Goal: Transaction & Acquisition: Obtain resource

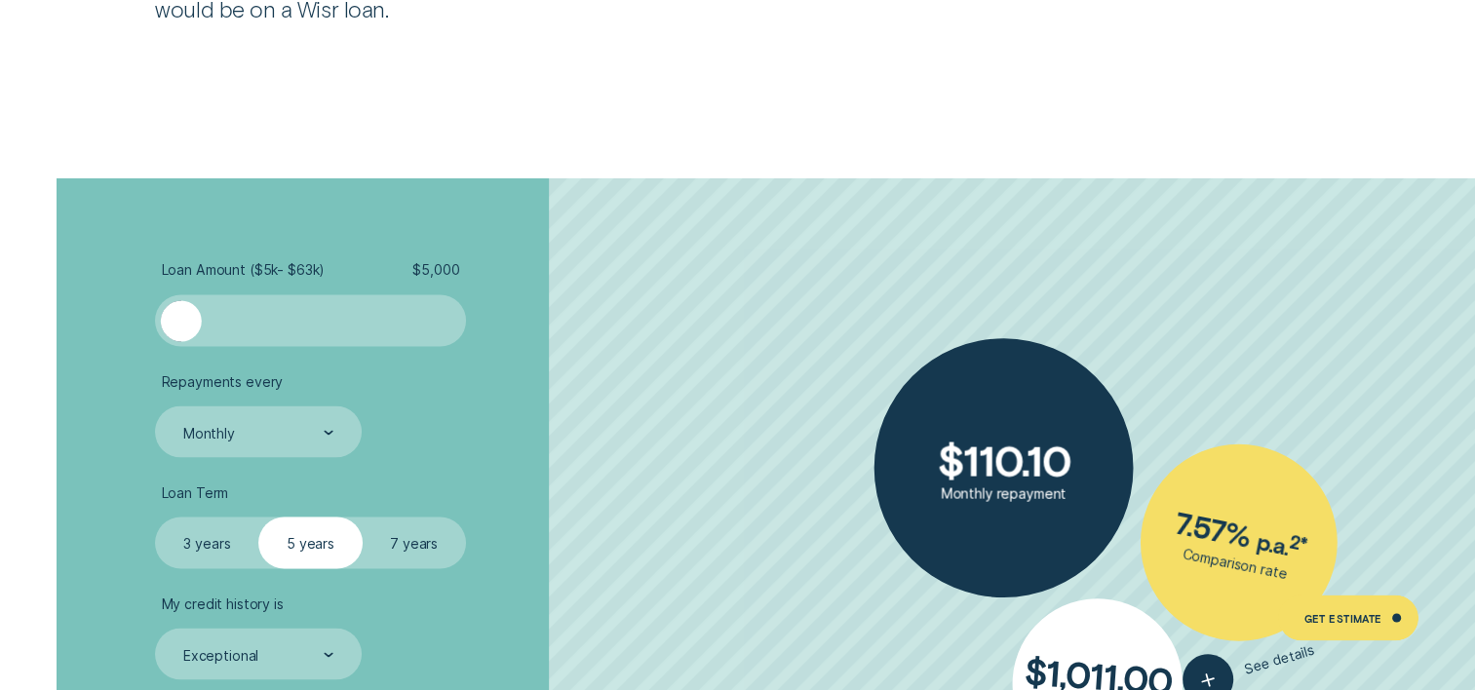
scroll to position [3401, 0]
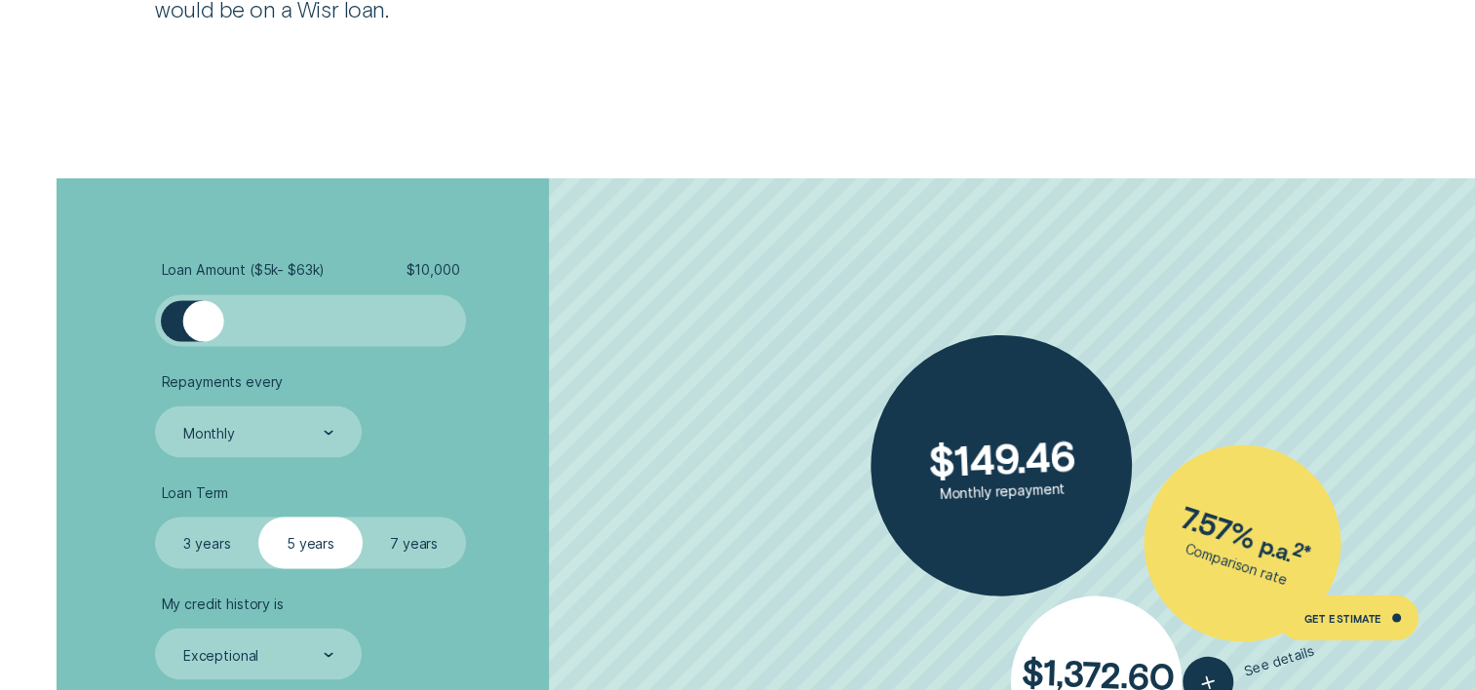
drag, startPoint x: 188, startPoint y: 322, endPoint x: 203, endPoint y: 323, distance: 14.7
click at [203, 323] on div at bounding box center [203, 320] width 41 height 41
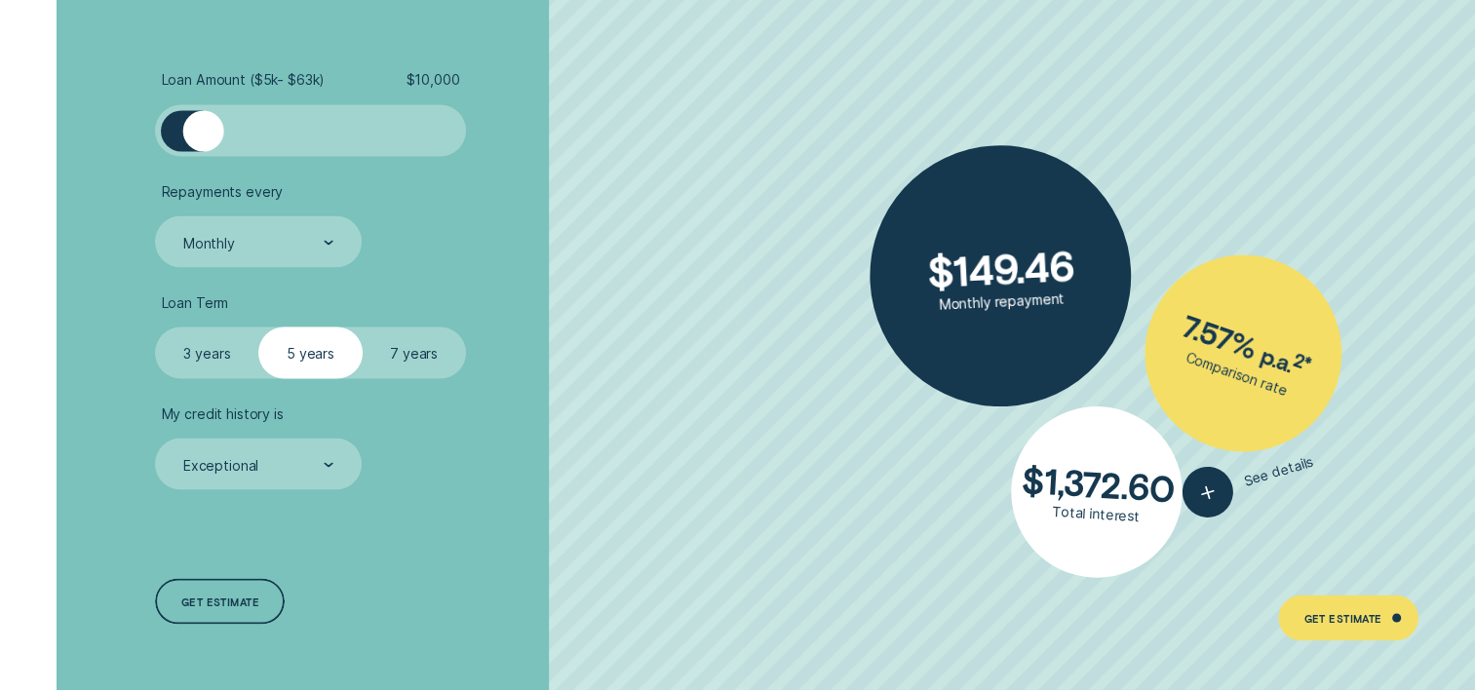
scroll to position [3592, 0]
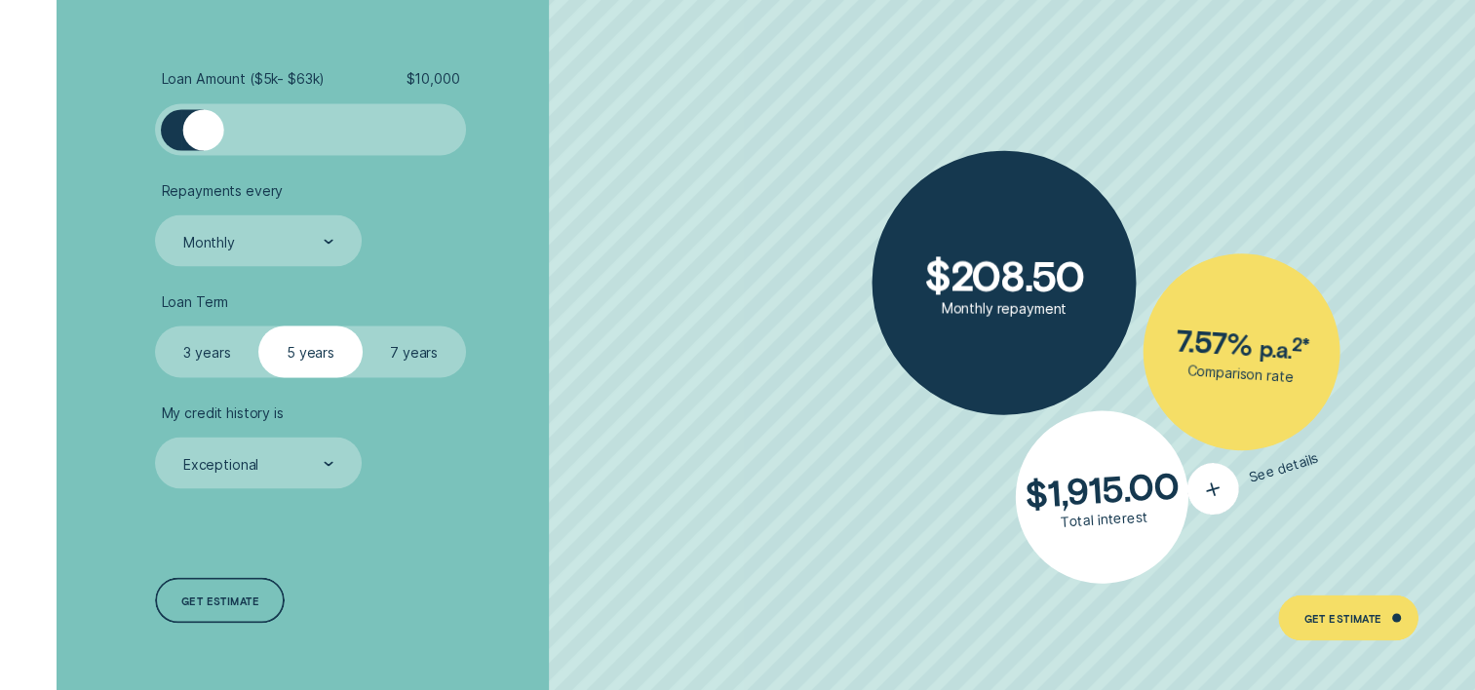
click at [1211, 488] on icon "button" at bounding box center [1213, 488] width 33 height 35
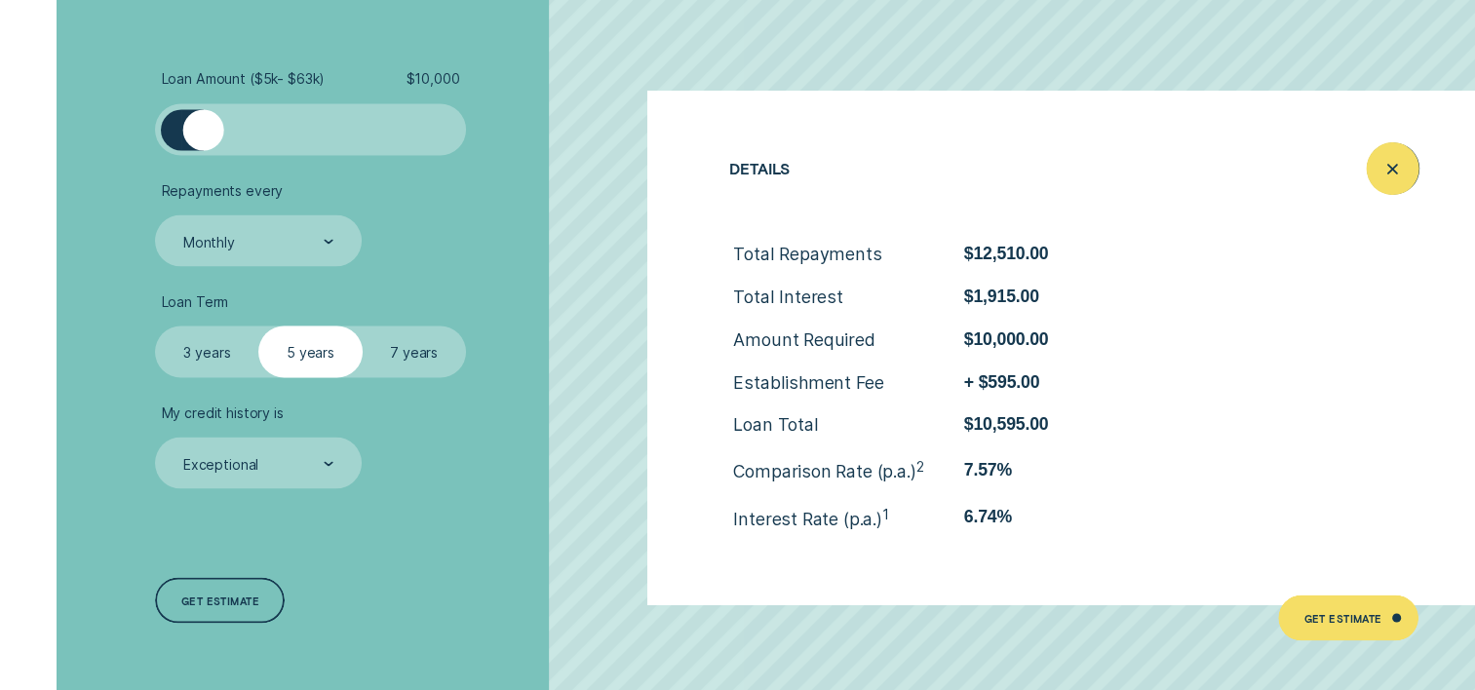
click at [1389, 160] on icon "Close loan details" at bounding box center [1393, 168] width 26 height 30
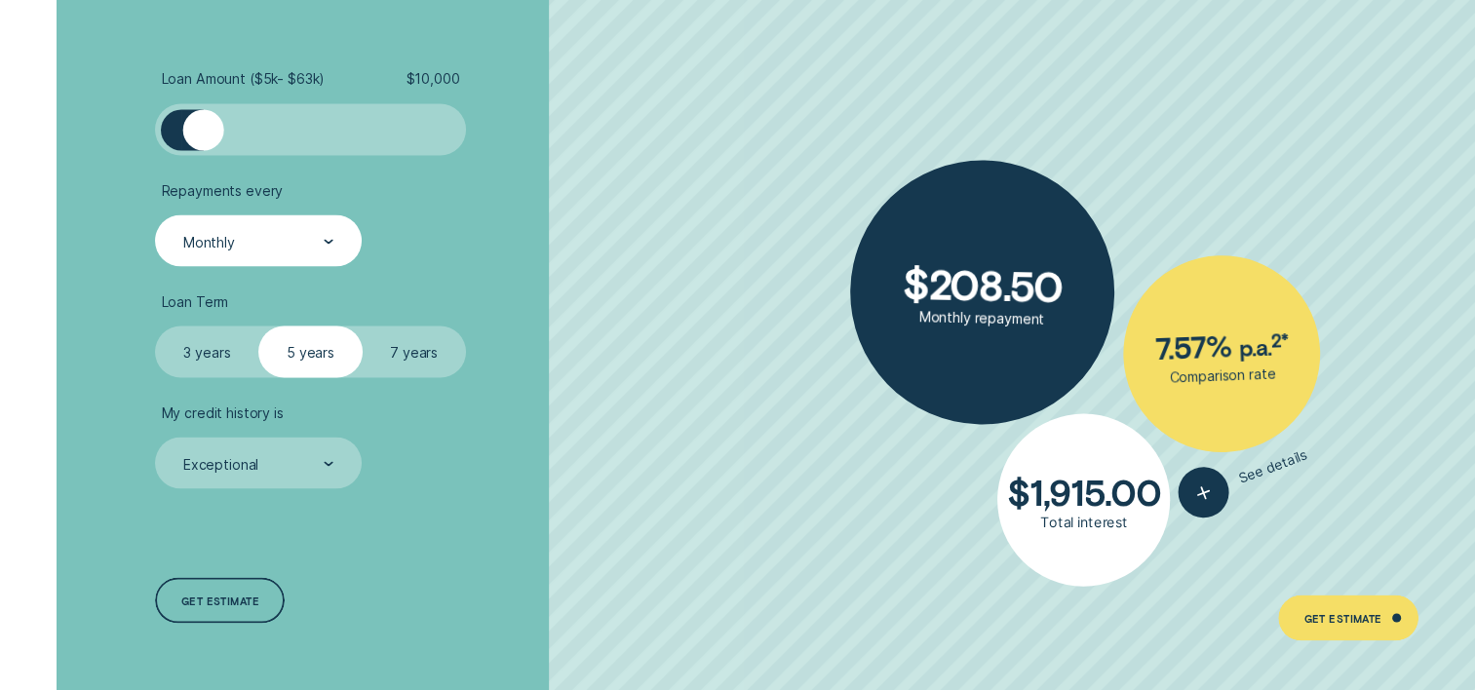
click at [318, 260] on div "Monthly" at bounding box center [258, 241] width 206 height 52
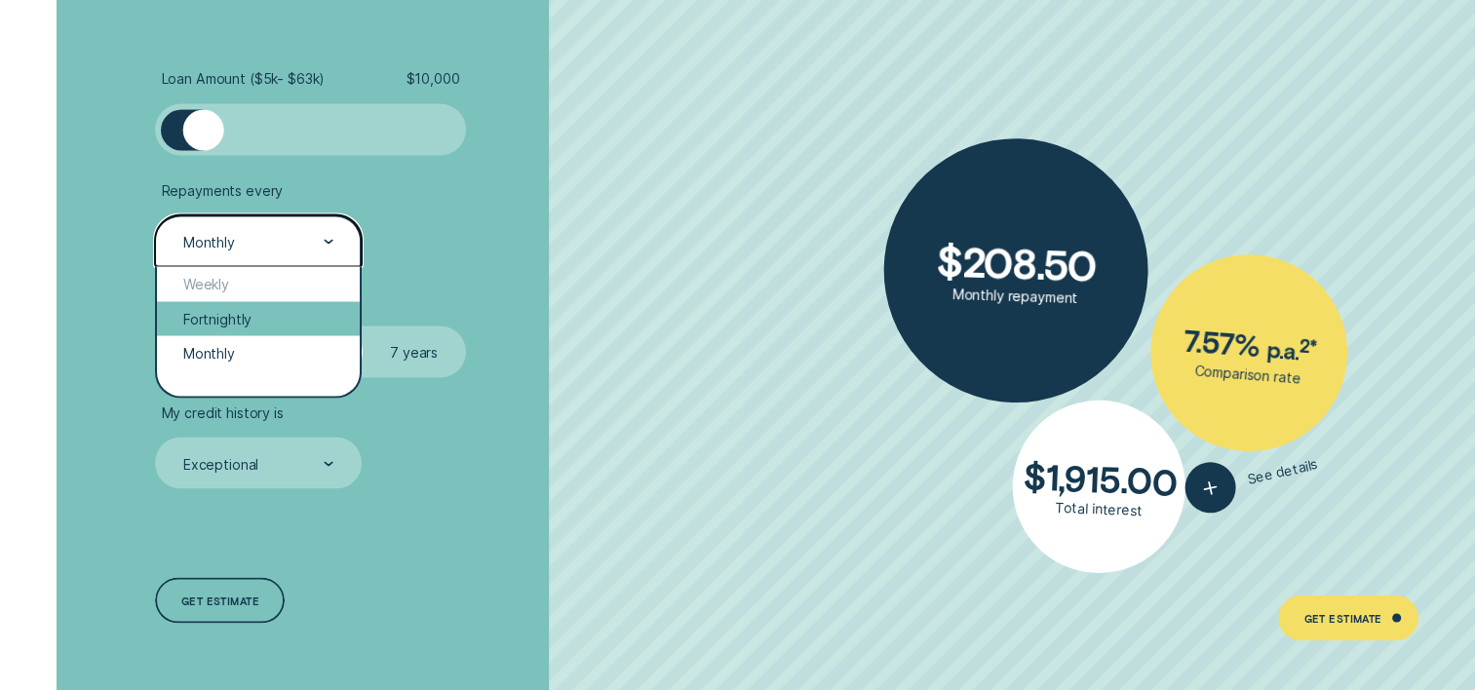
click at [226, 313] on div "Fortnightly" at bounding box center [258, 318] width 202 height 34
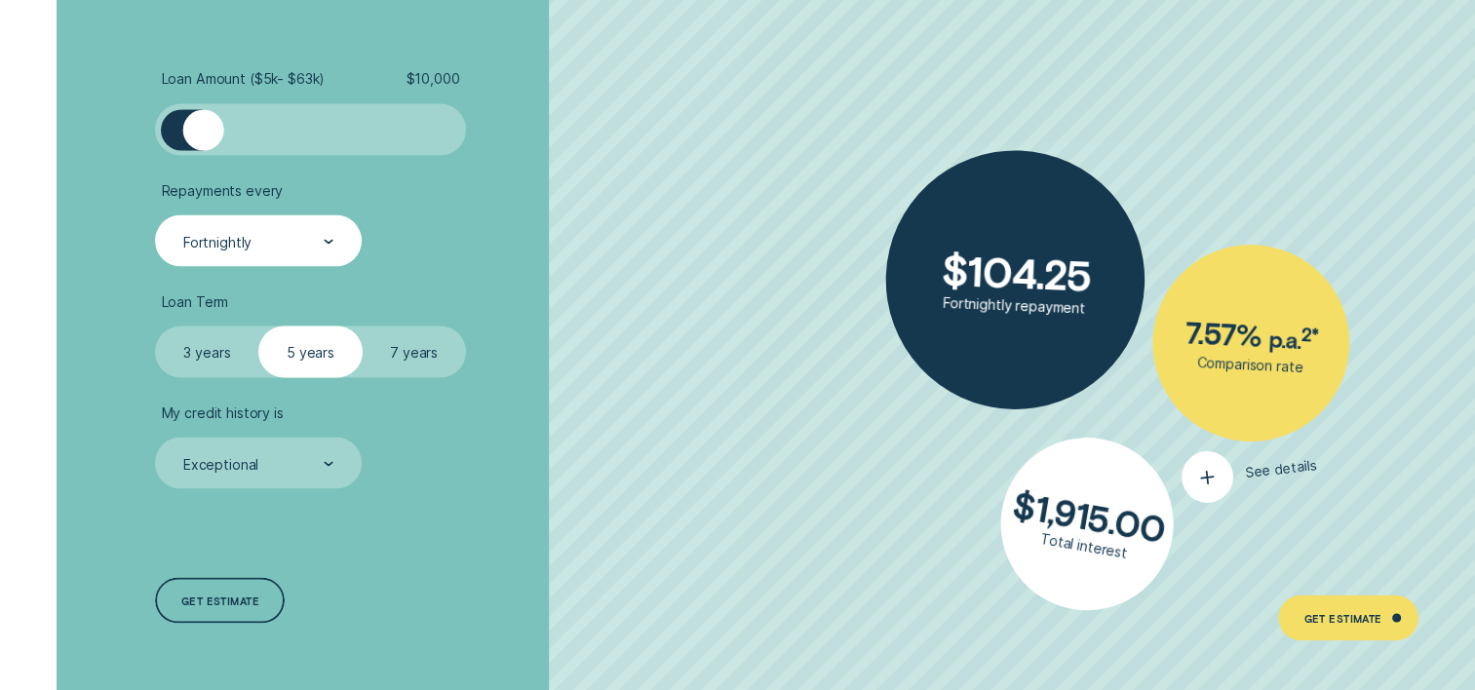
click at [1203, 488] on icon "button" at bounding box center [1207, 477] width 29 height 32
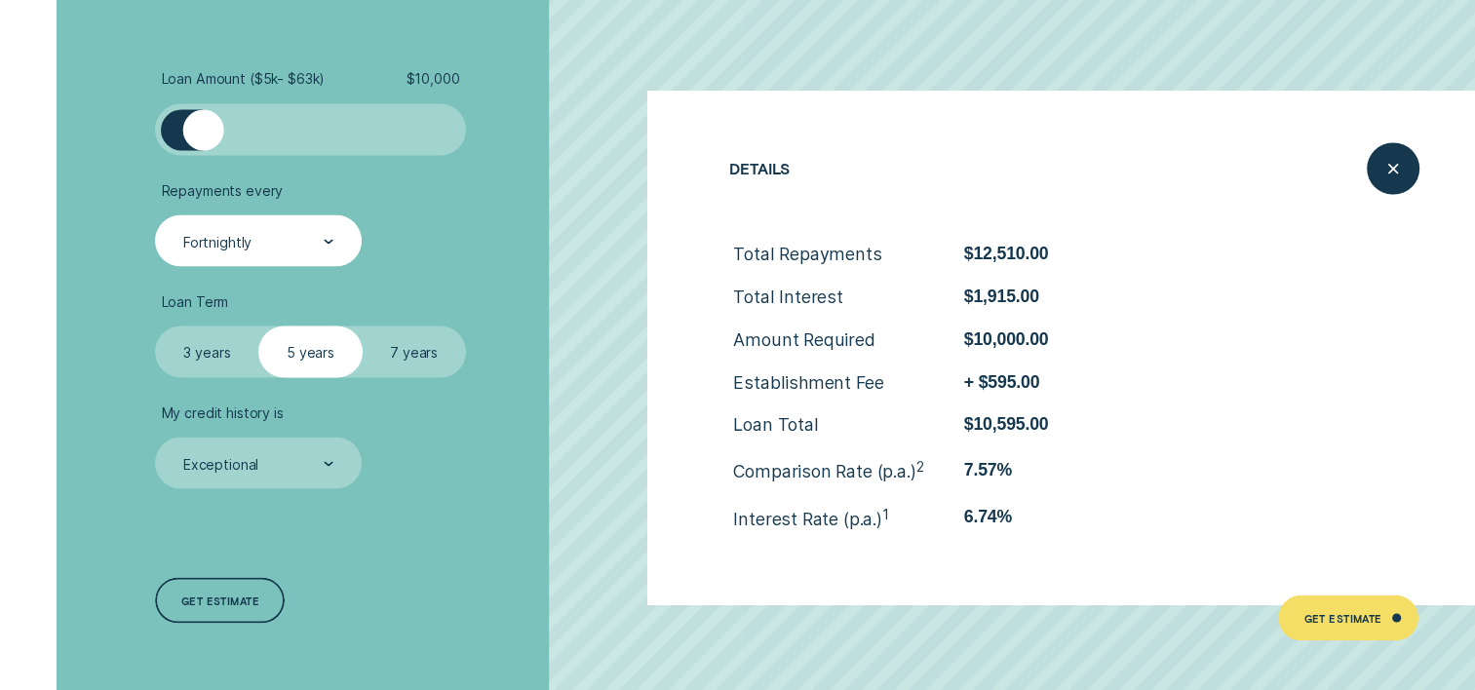
click at [316, 222] on div "Fortnightly" at bounding box center [258, 241] width 206 height 52
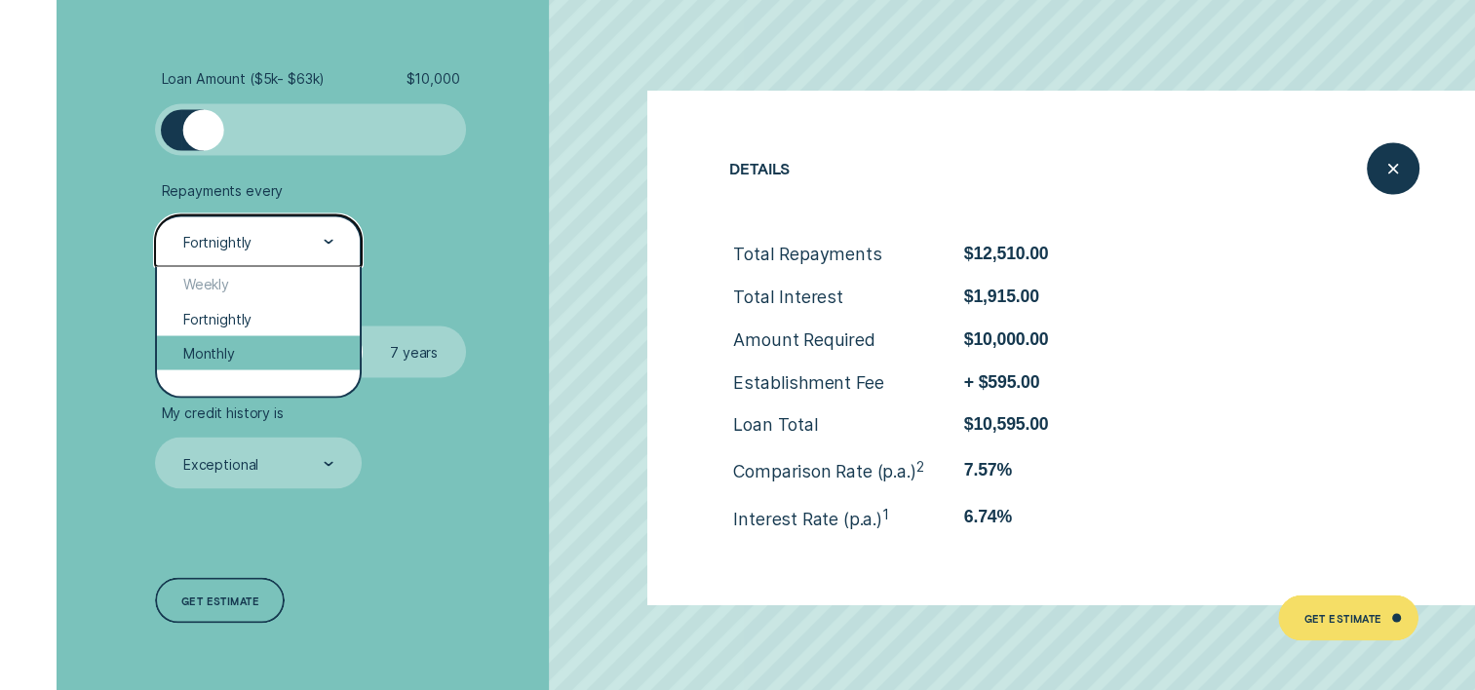
click at [230, 352] on div "Monthly" at bounding box center [258, 352] width 202 height 34
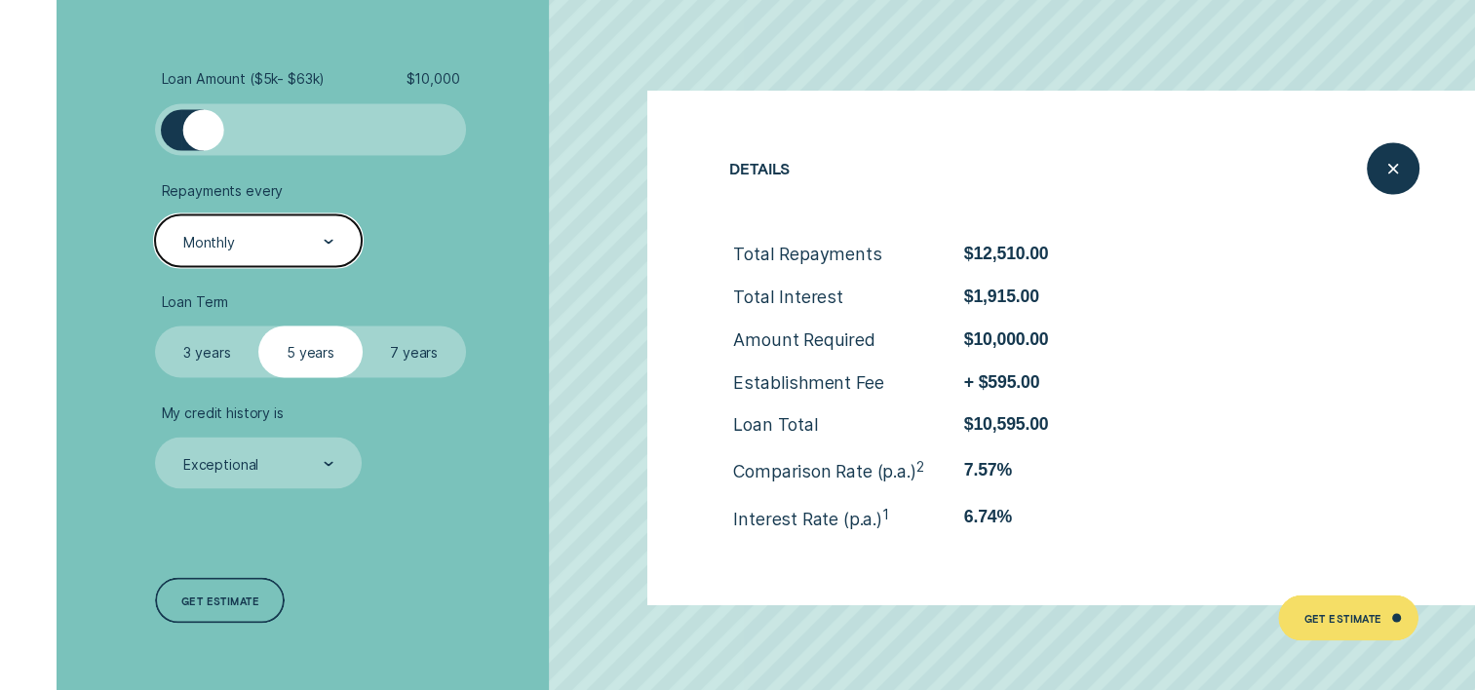
click at [241, 237] on div "Monthly" at bounding box center [257, 242] width 152 height 20
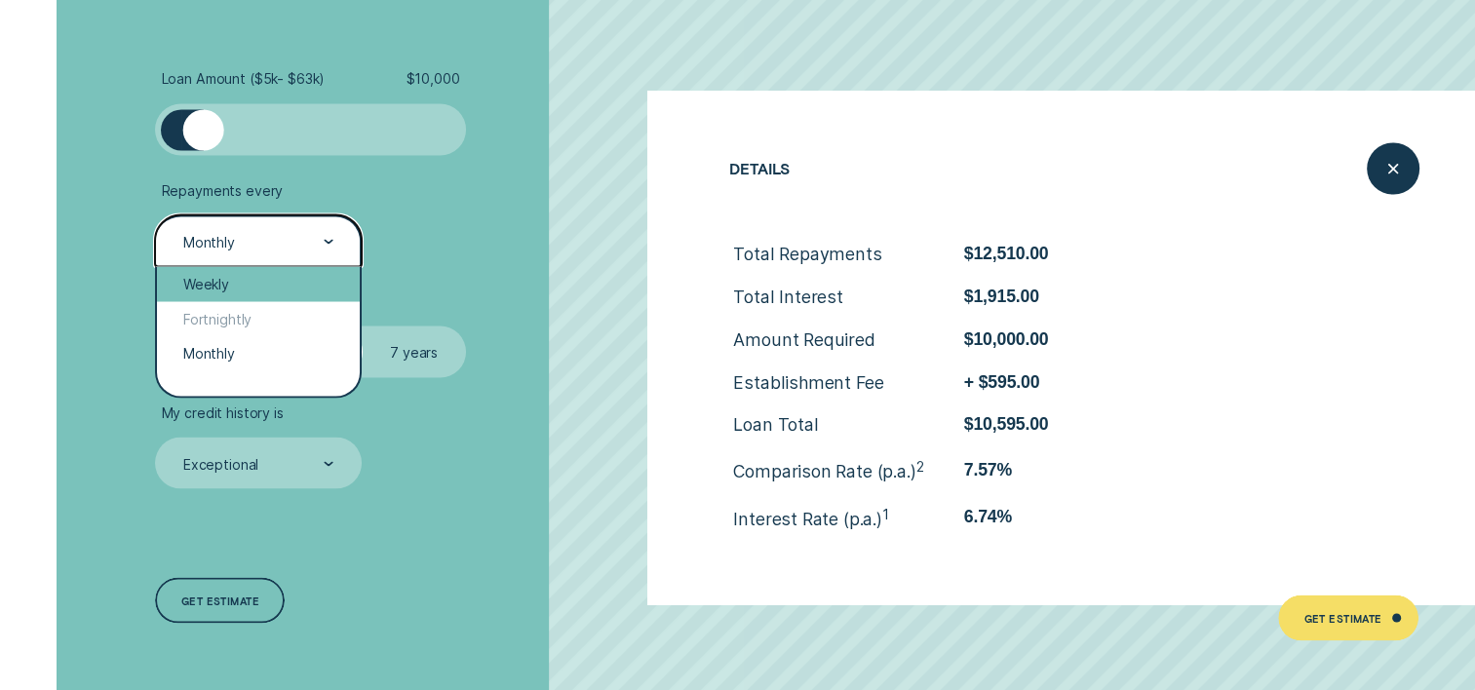
click at [203, 276] on div "Weekly" at bounding box center [258, 283] width 202 height 34
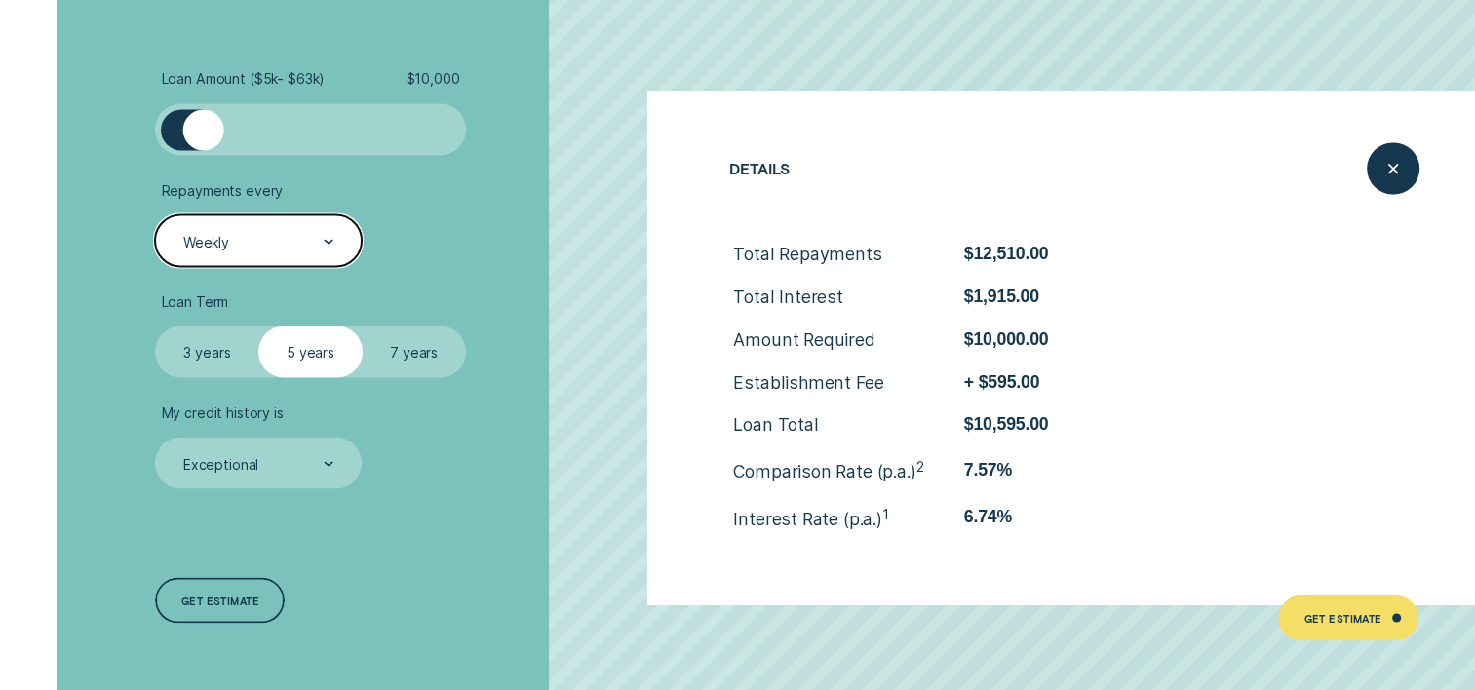
click at [256, 253] on div "Weekly" at bounding box center [258, 241] width 206 height 52
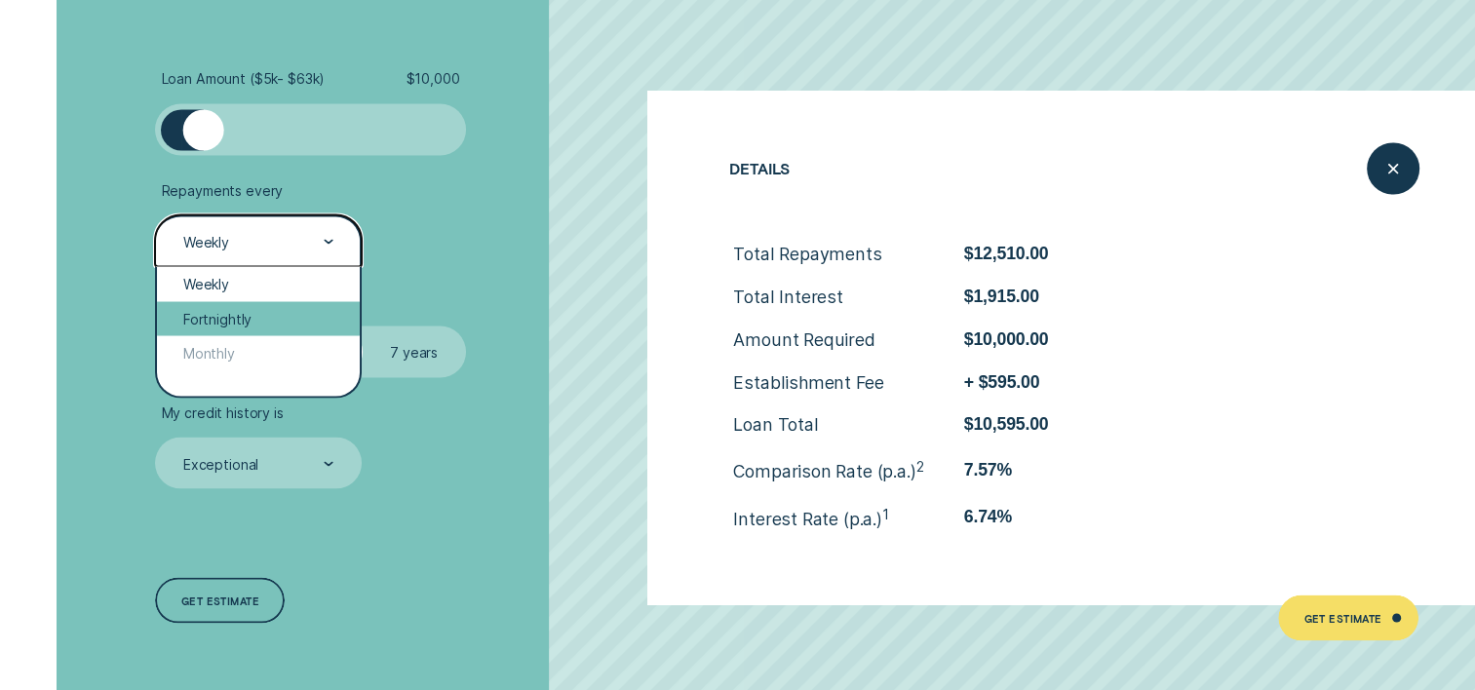
click at [238, 318] on div "Fortnightly" at bounding box center [258, 318] width 202 height 34
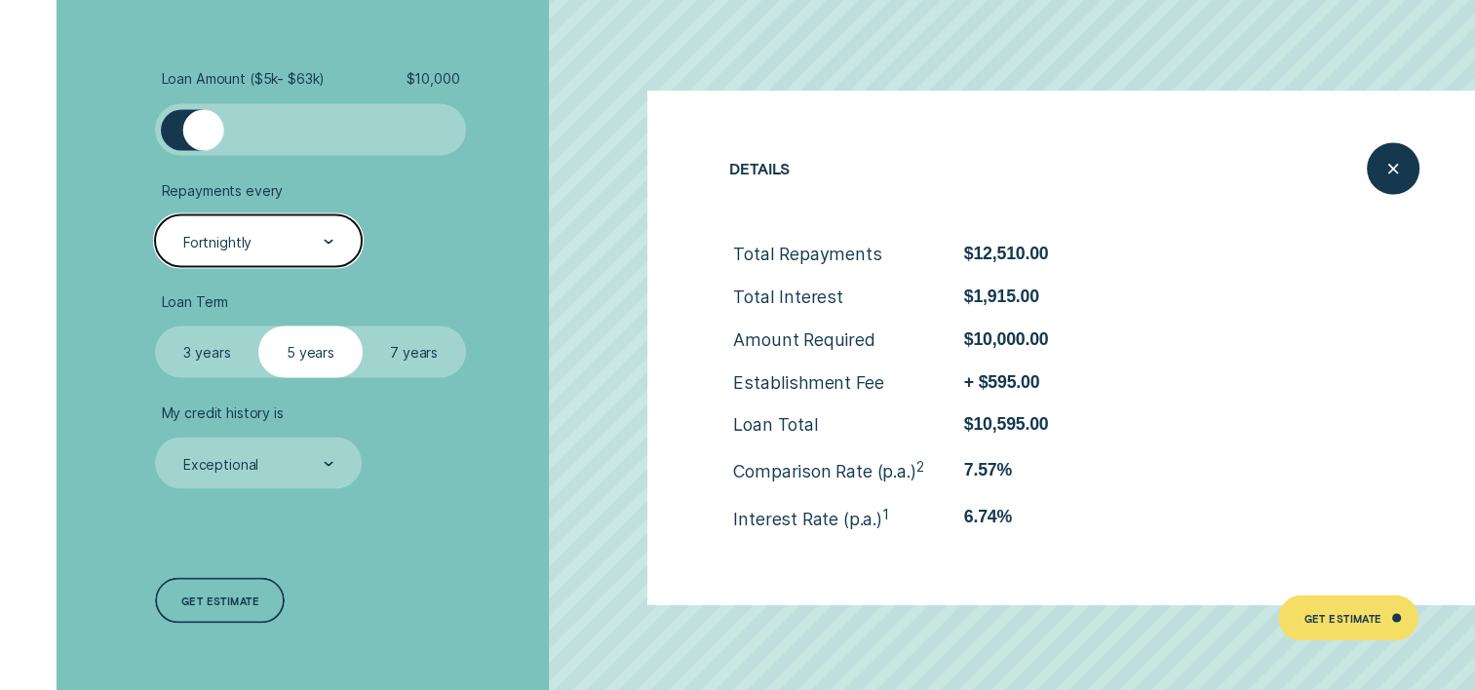
click at [304, 243] on div "Fortnightly" at bounding box center [257, 242] width 152 height 20
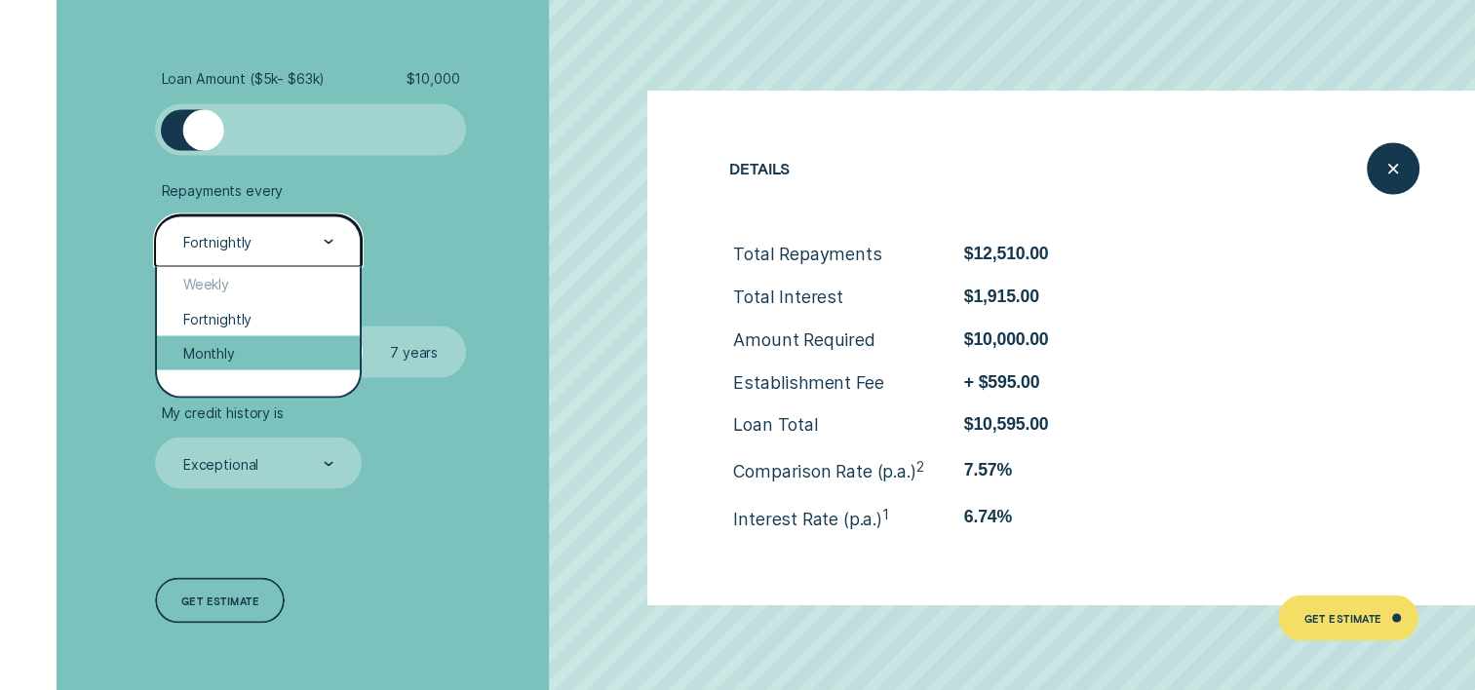
click at [254, 351] on div "Monthly" at bounding box center [258, 352] width 202 height 34
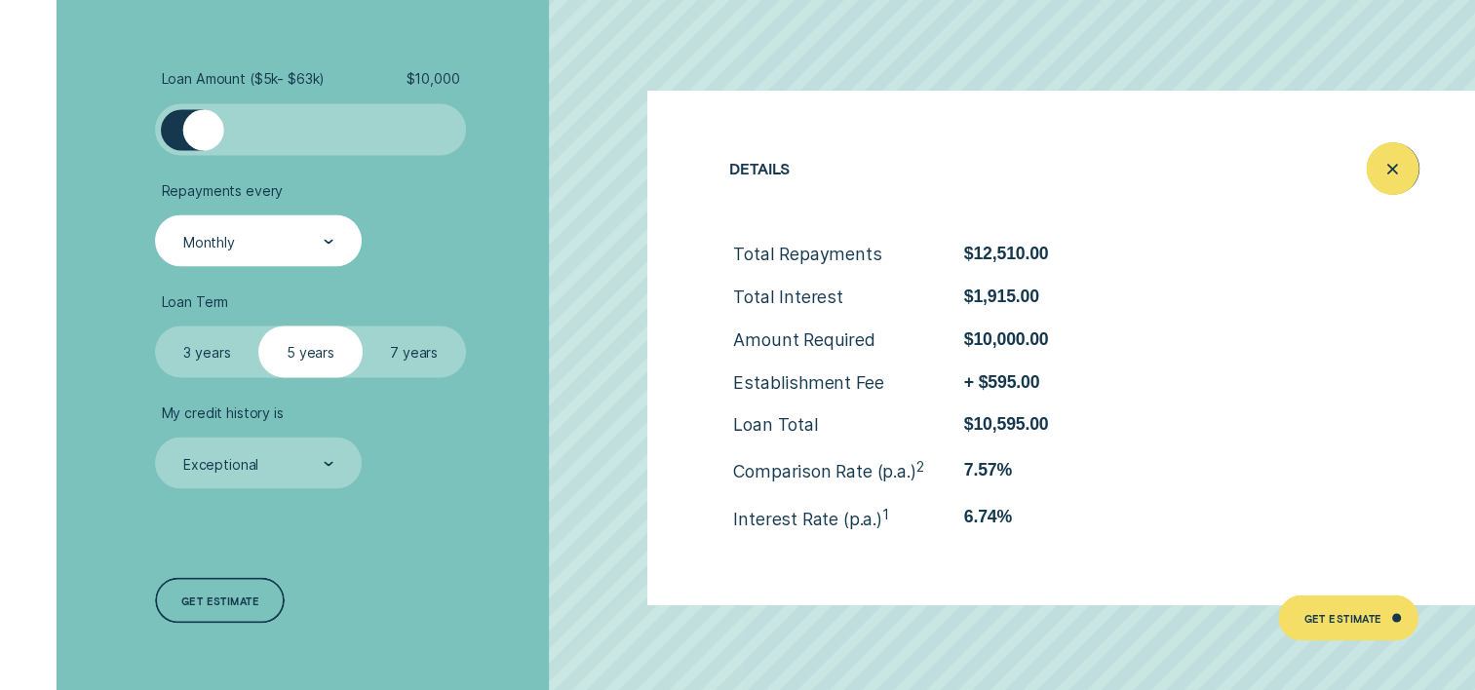
click at [1404, 192] on div "Close loan details" at bounding box center [1393, 168] width 52 height 52
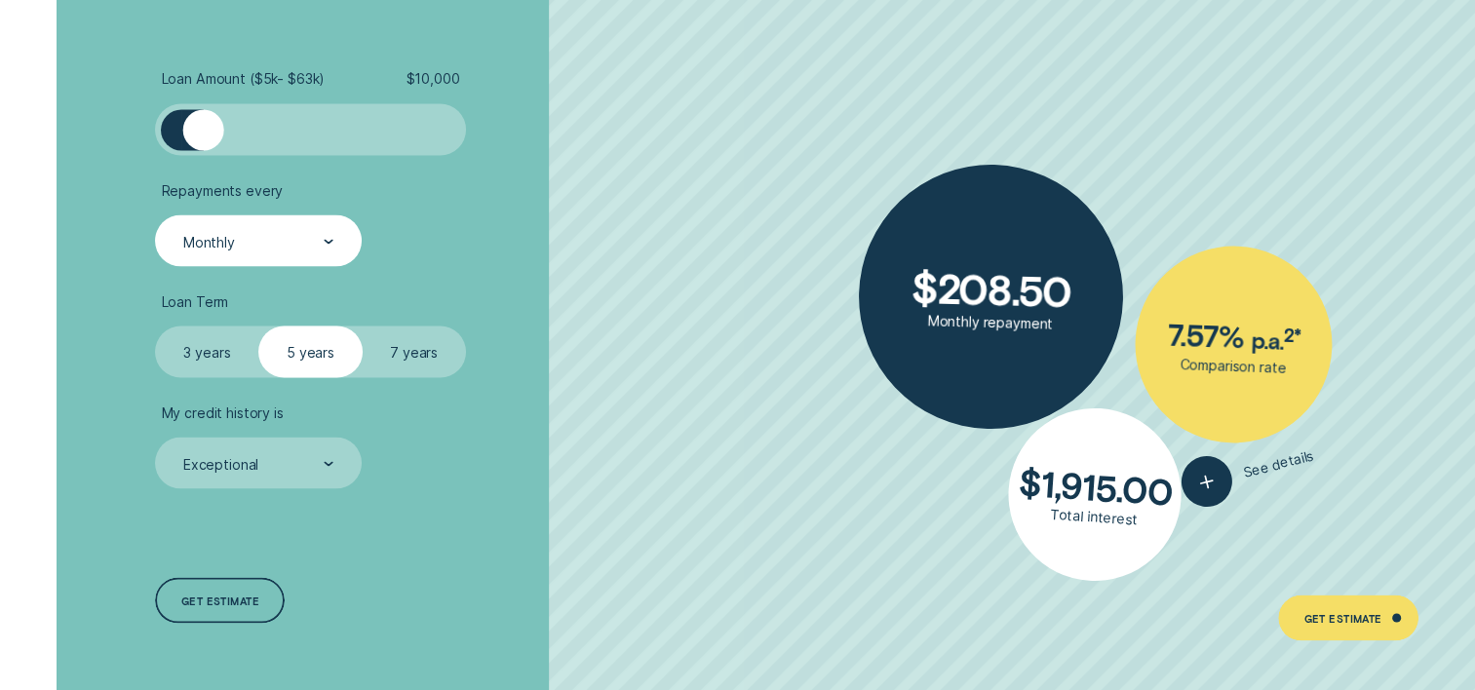
click at [332, 236] on div at bounding box center [329, 241] width 10 height 50
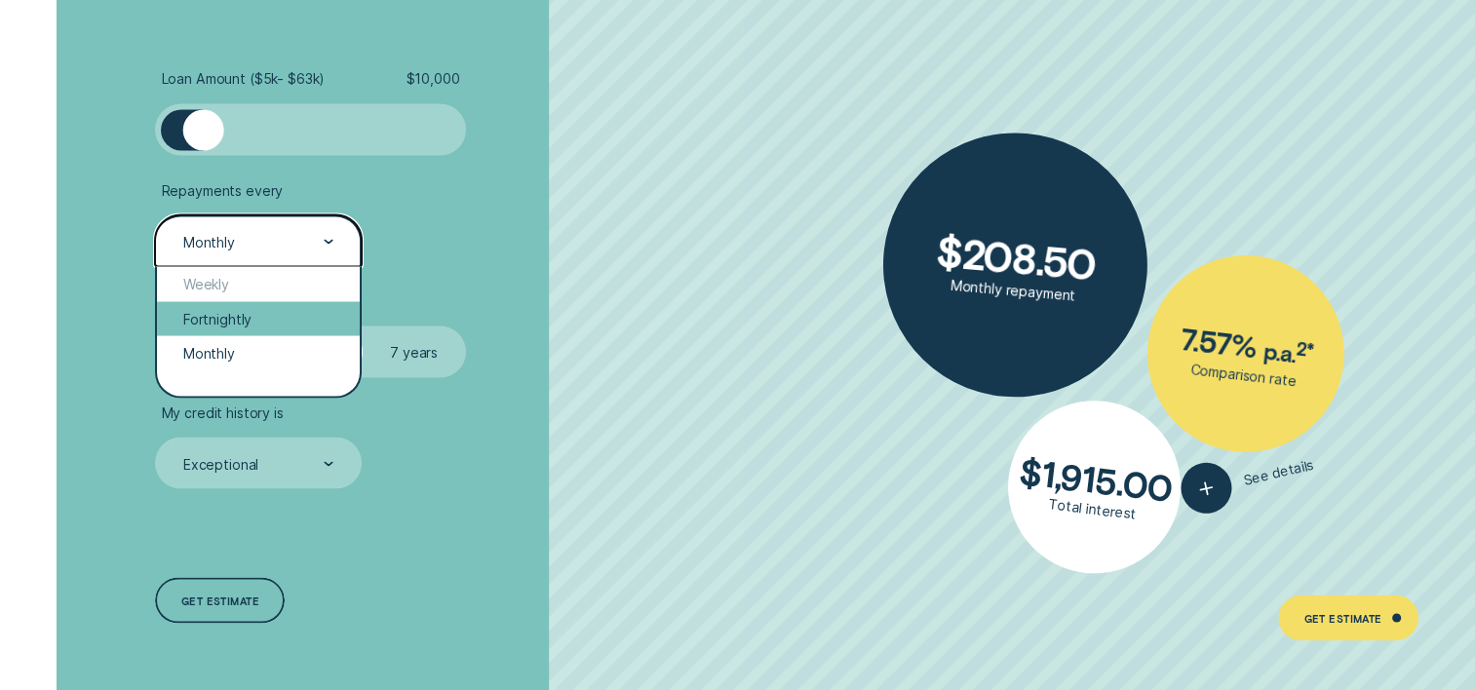
click at [203, 320] on div "Fortnightly" at bounding box center [258, 318] width 202 height 34
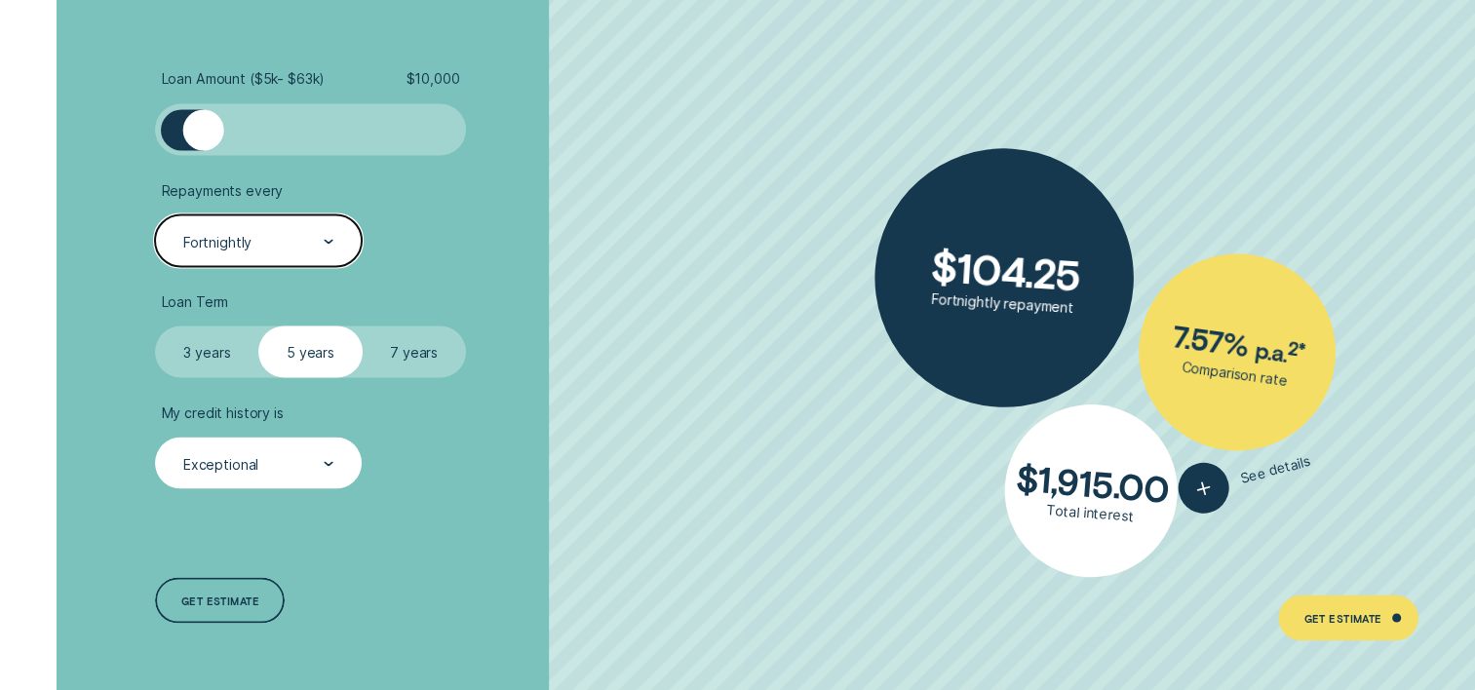
click at [227, 458] on div "Exceptional" at bounding box center [220, 464] width 75 height 18
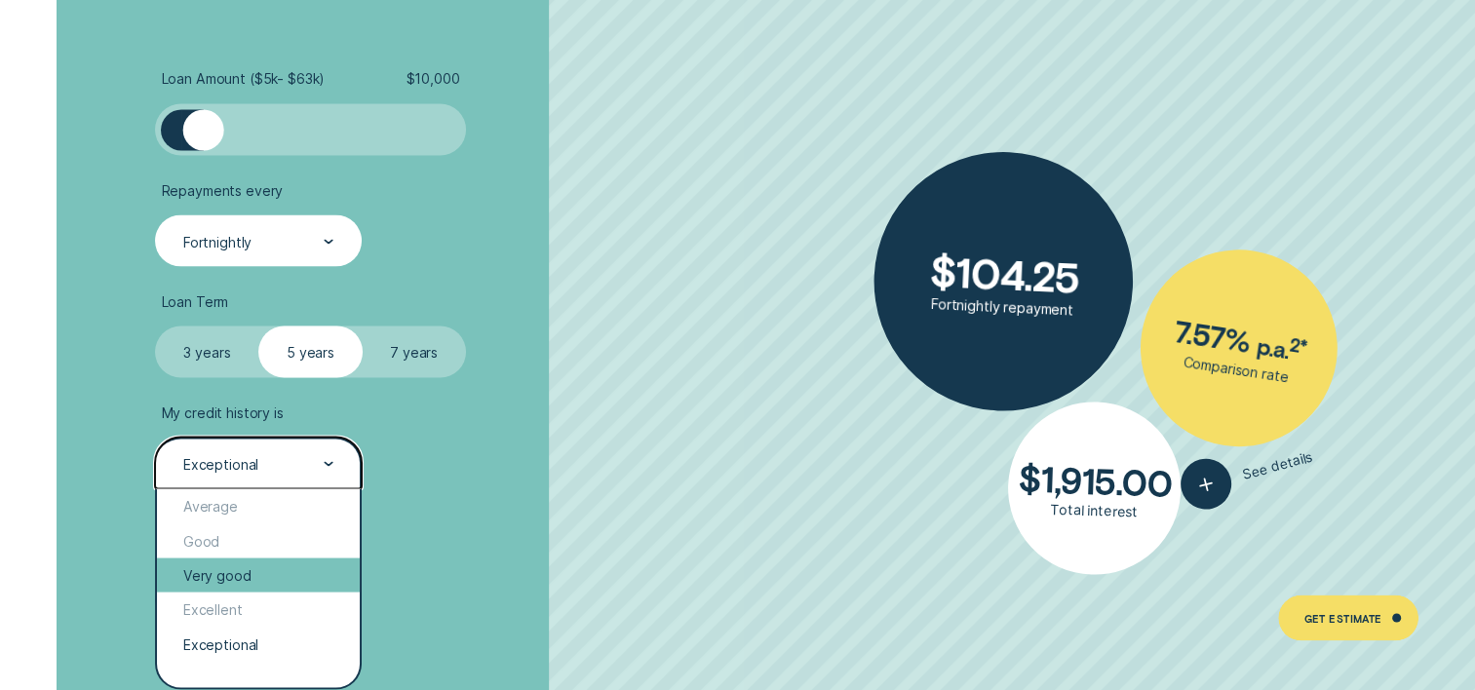
click at [206, 576] on div "Very good" at bounding box center [258, 575] width 202 height 34
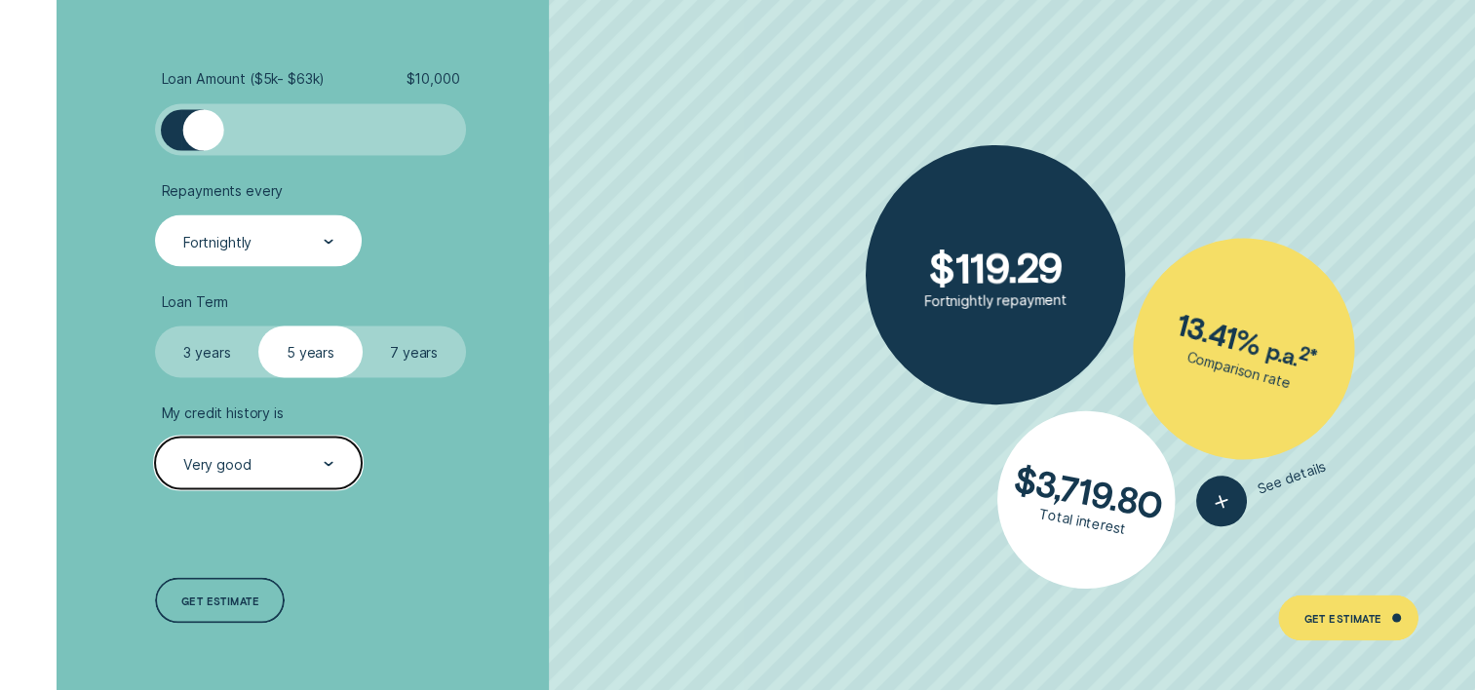
click at [283, 471] on div "Very good" at bounding box center [257, 464] width 152 height 20
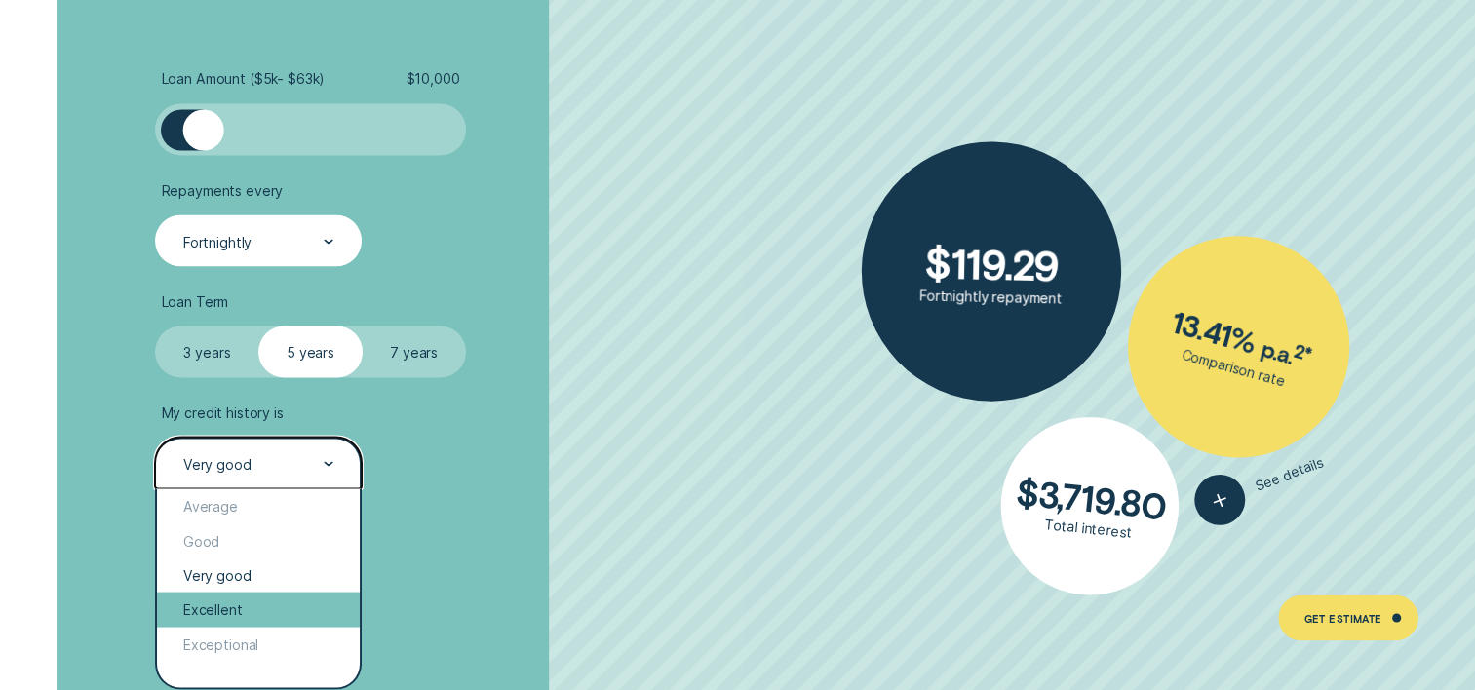
click at [218, 605] on div "Excellent" at bounding box center [258, 609] width 202 height 34
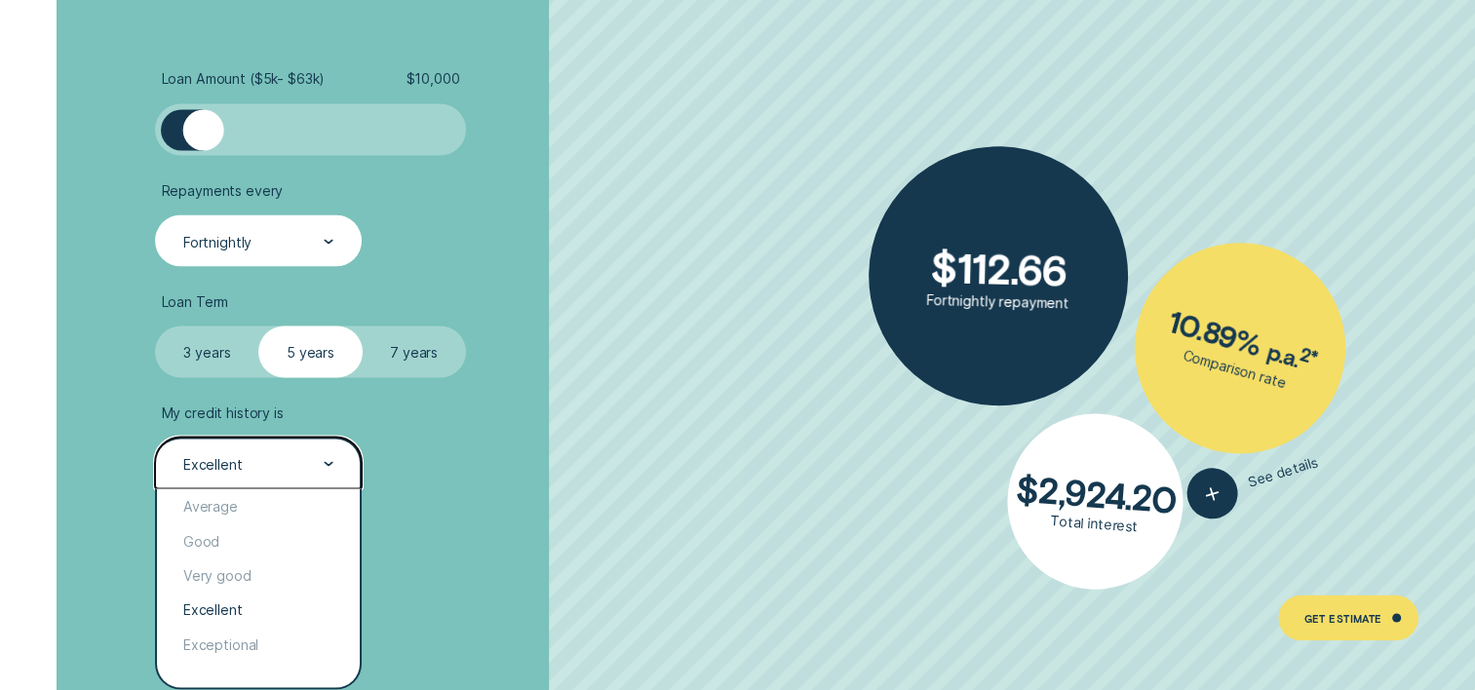
click at [238, 449] on div "Excellent" at bounding box center [258, 463] width 206 height 52
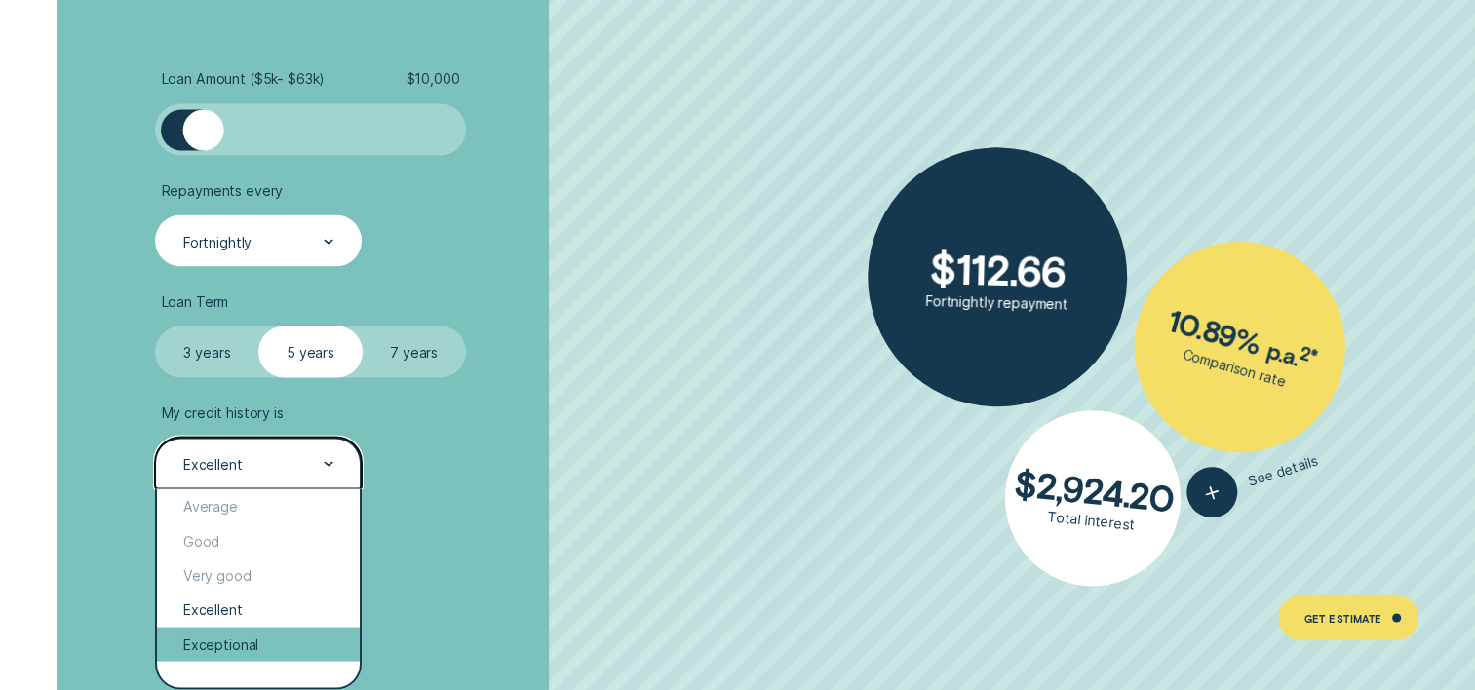
click at [226, 642] on div "Exceptional" at bounding box center [258, 644] width 202 height 34
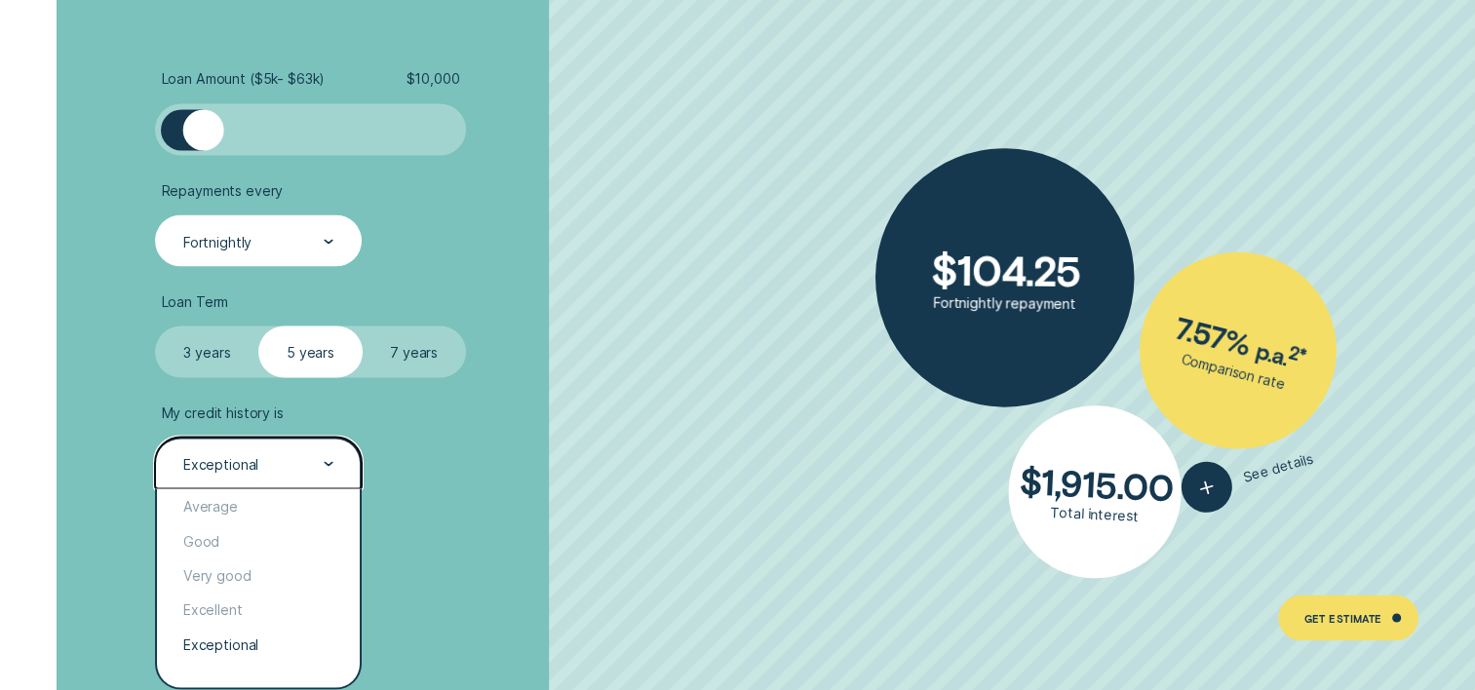
click at [243, 449] on div "Exceptional" at bounding box center [258, 463] width 206 height 52
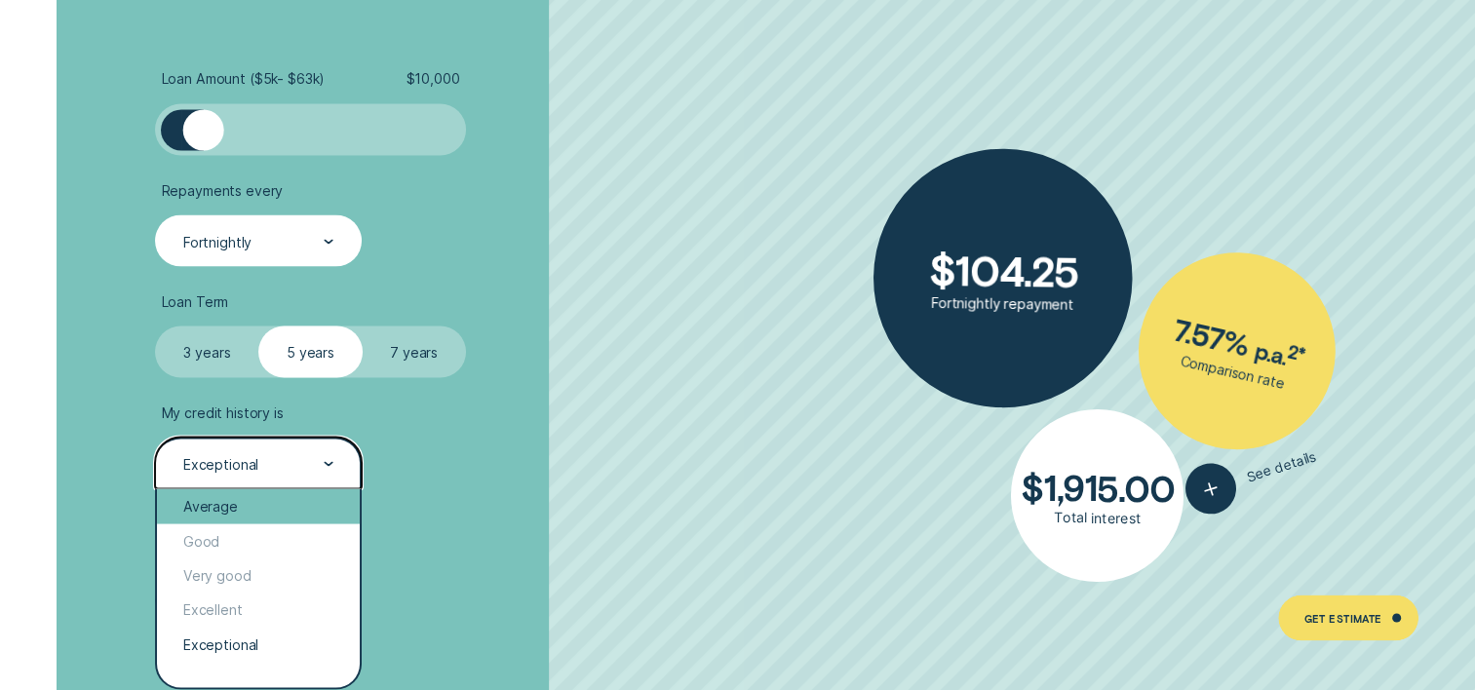
click at [222, 498] on div "Average" at bounding box center [258, 505] width 202 height 34
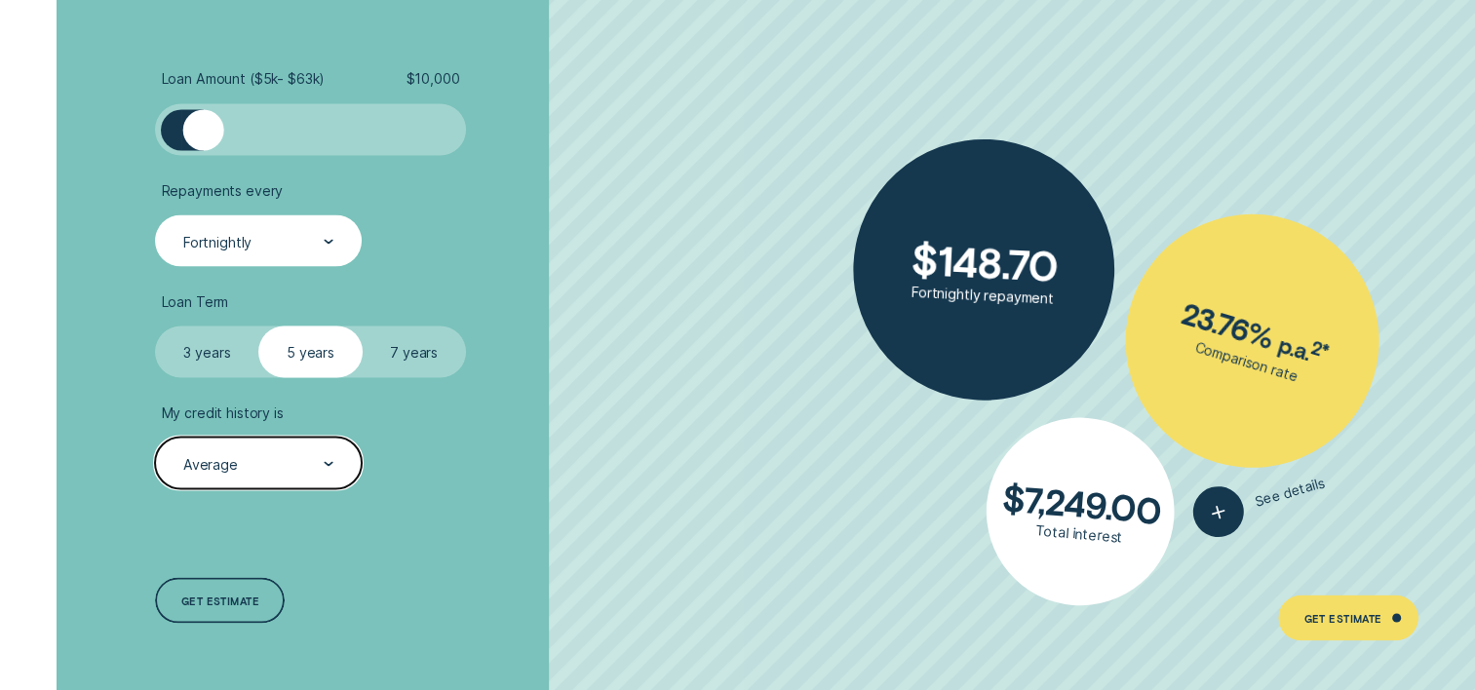
click at [244, 468] on div "Average" at bounding box center [257, 464] width 152 height 20
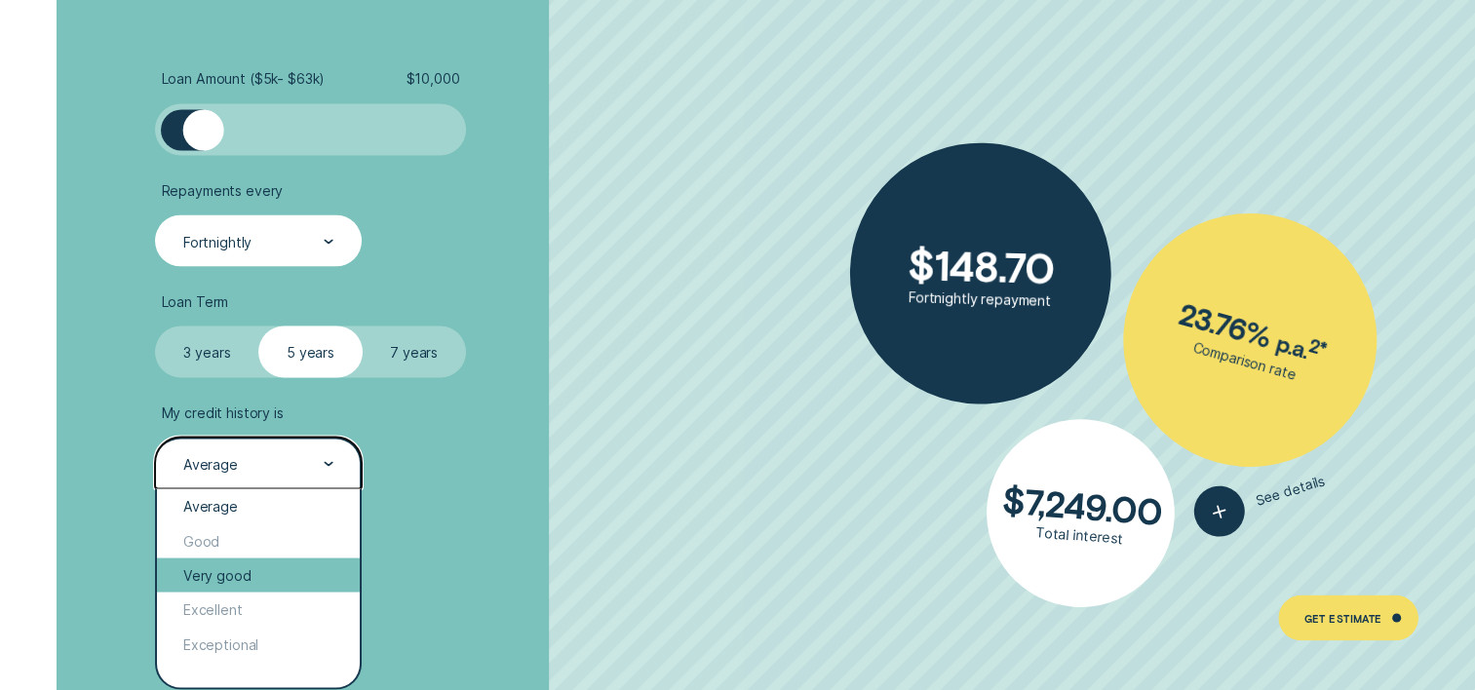
click at [236, 581] on div "Very good" at bounding box center [258, 575] width 202 height 34
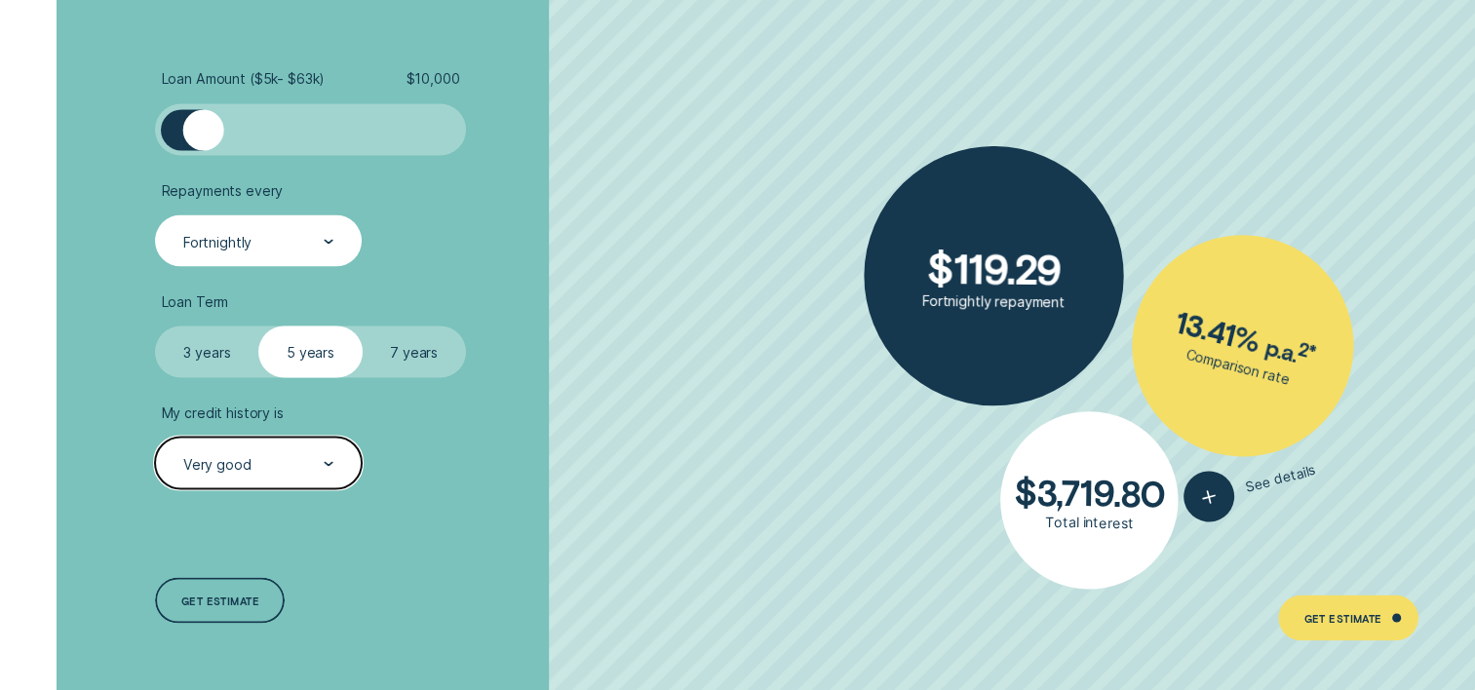
click at [254, 484] on div "Very good" at bounding box center [258, 463] width 206 height 52
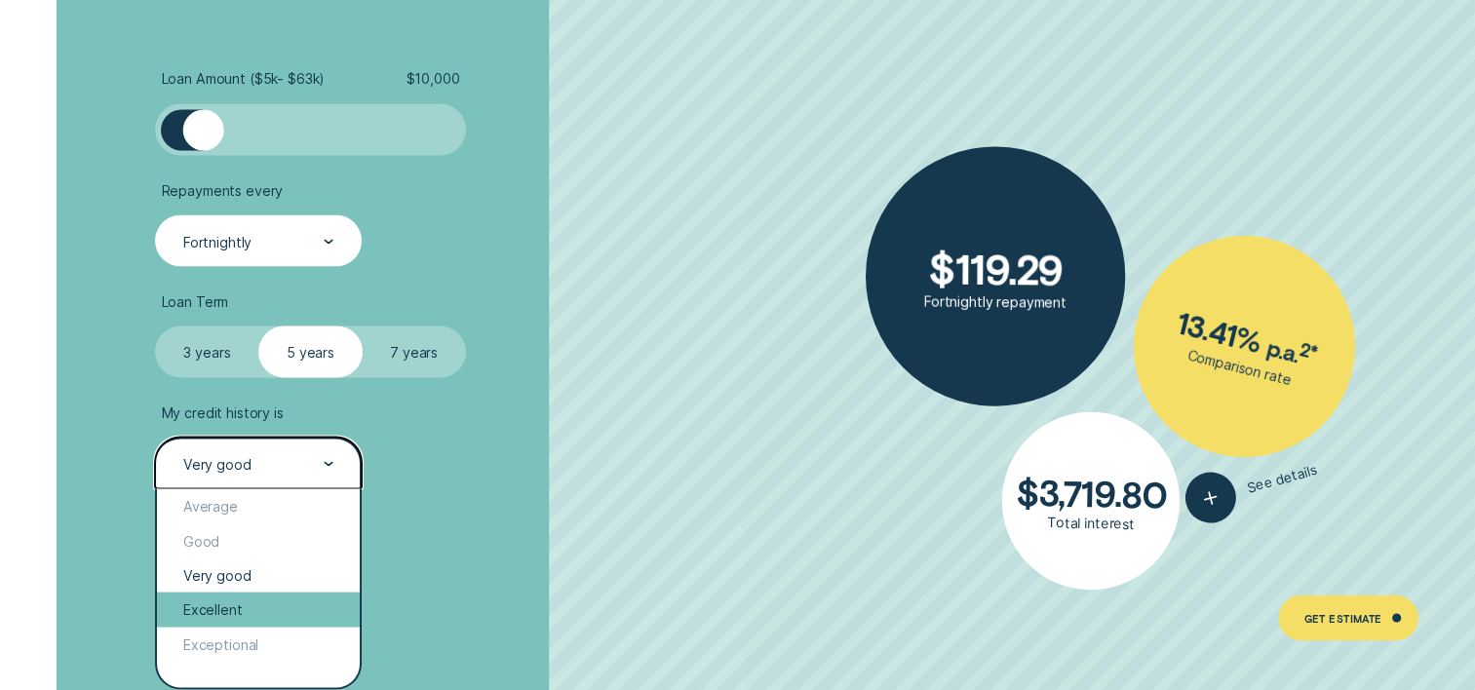
click at [220, 597] on div "Excellent" at bounding box center [258, 609] width 202 height 34
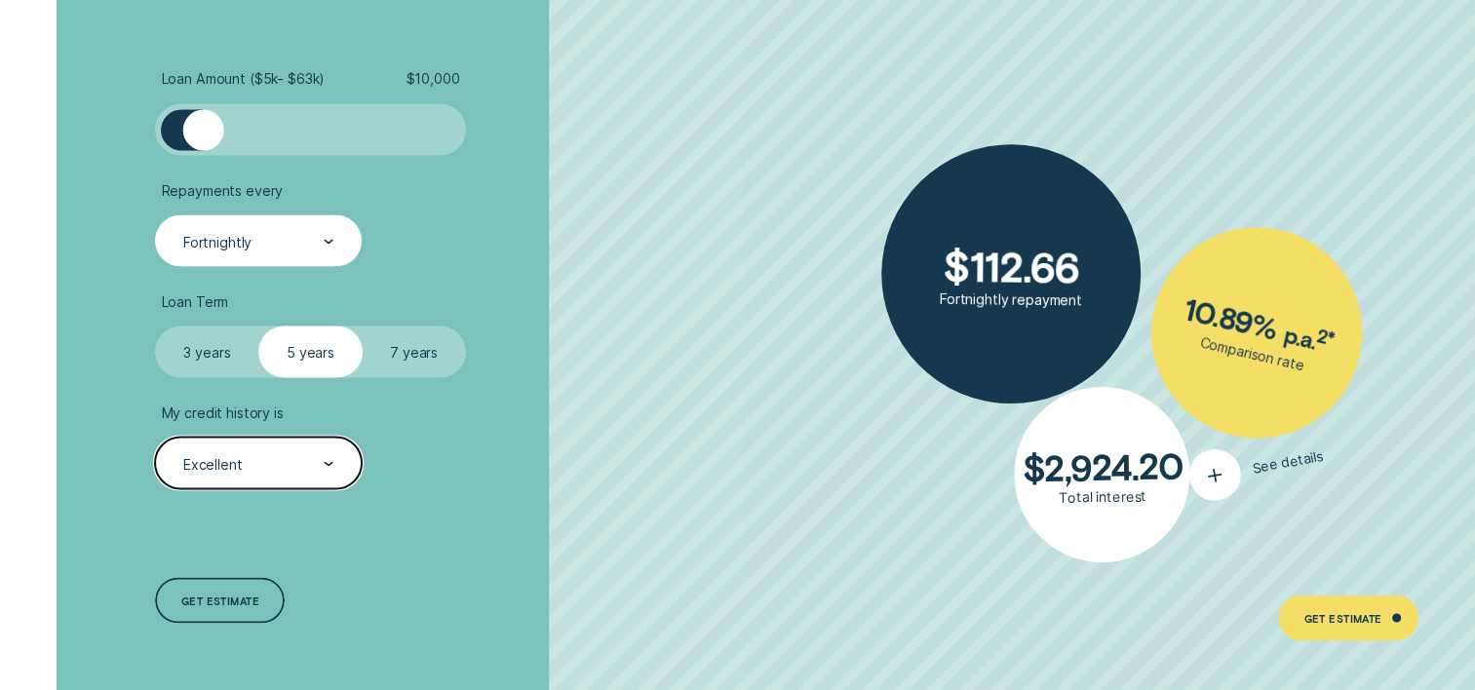
click at [1225, 488] on div "button" at bounding box center [1216, 475] width 60 height 60
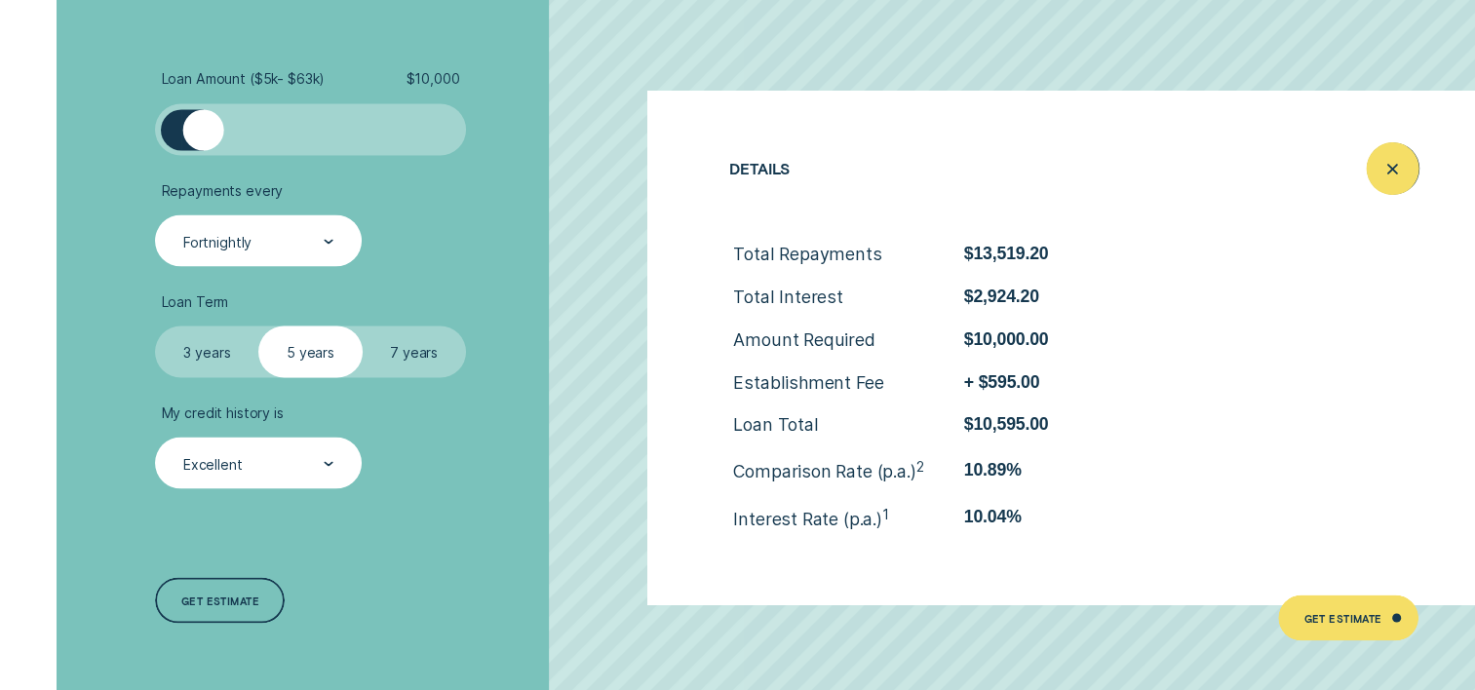
click at [1392, 181] on icon "Close loan details" at bounding box center [1393, 168] width 26 height 30
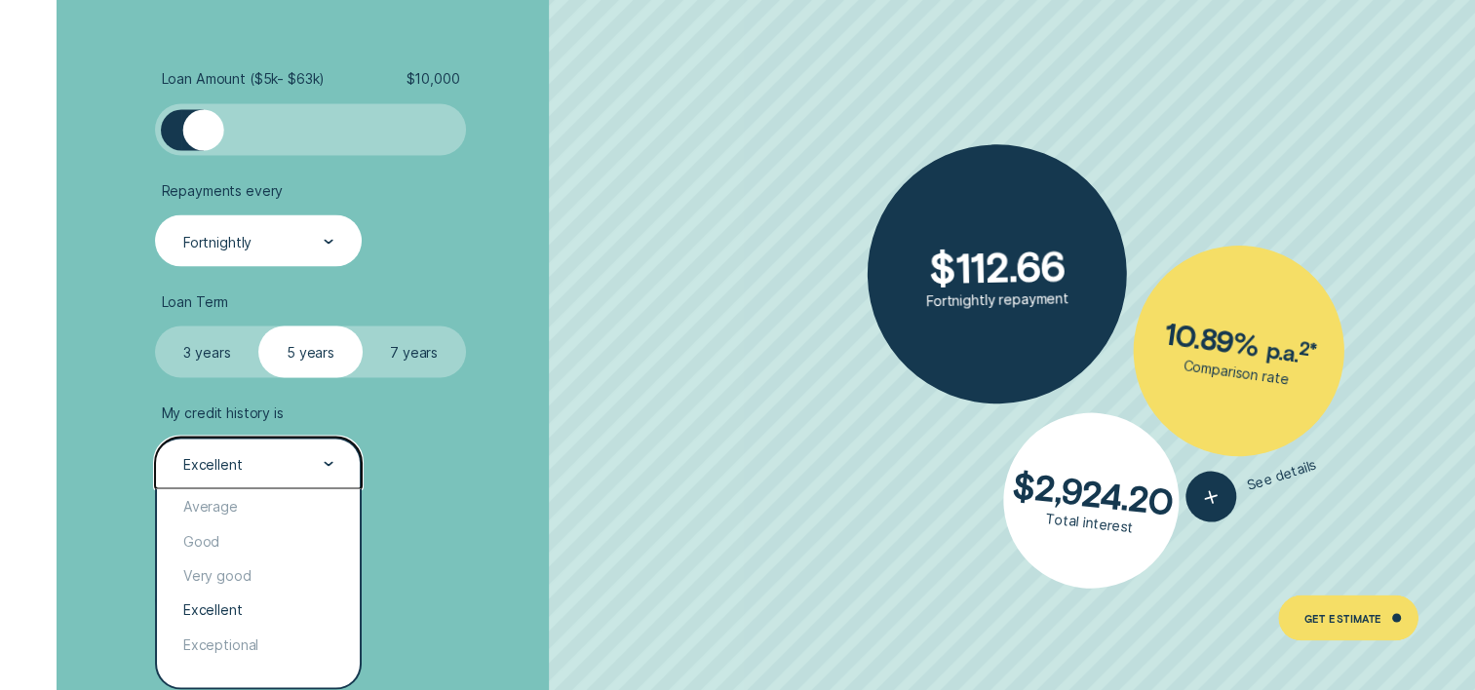
click at [257, 465] on div "Excellent" at bounding box center [257, 464] width 152 height 20
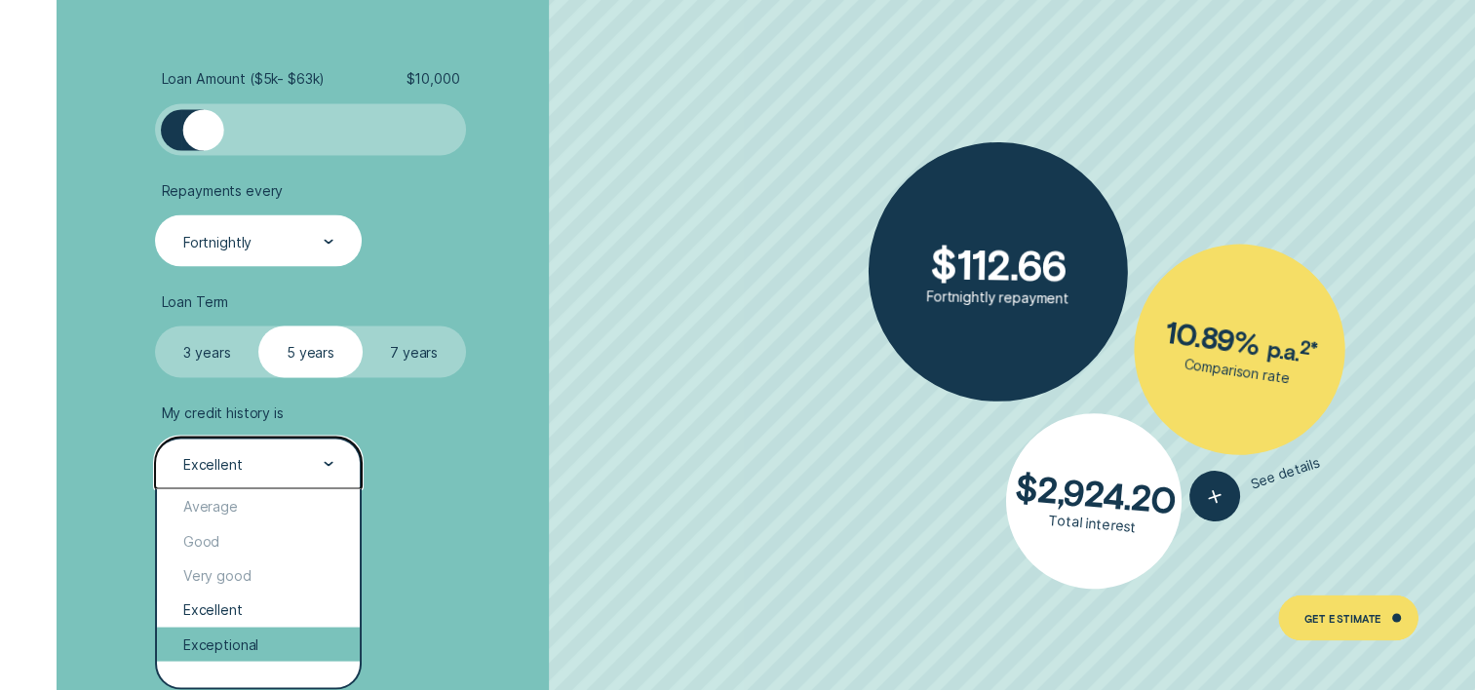
click at [215, 636] on div "Exceptional" at bounding box center [258, 644] width 202 height 34
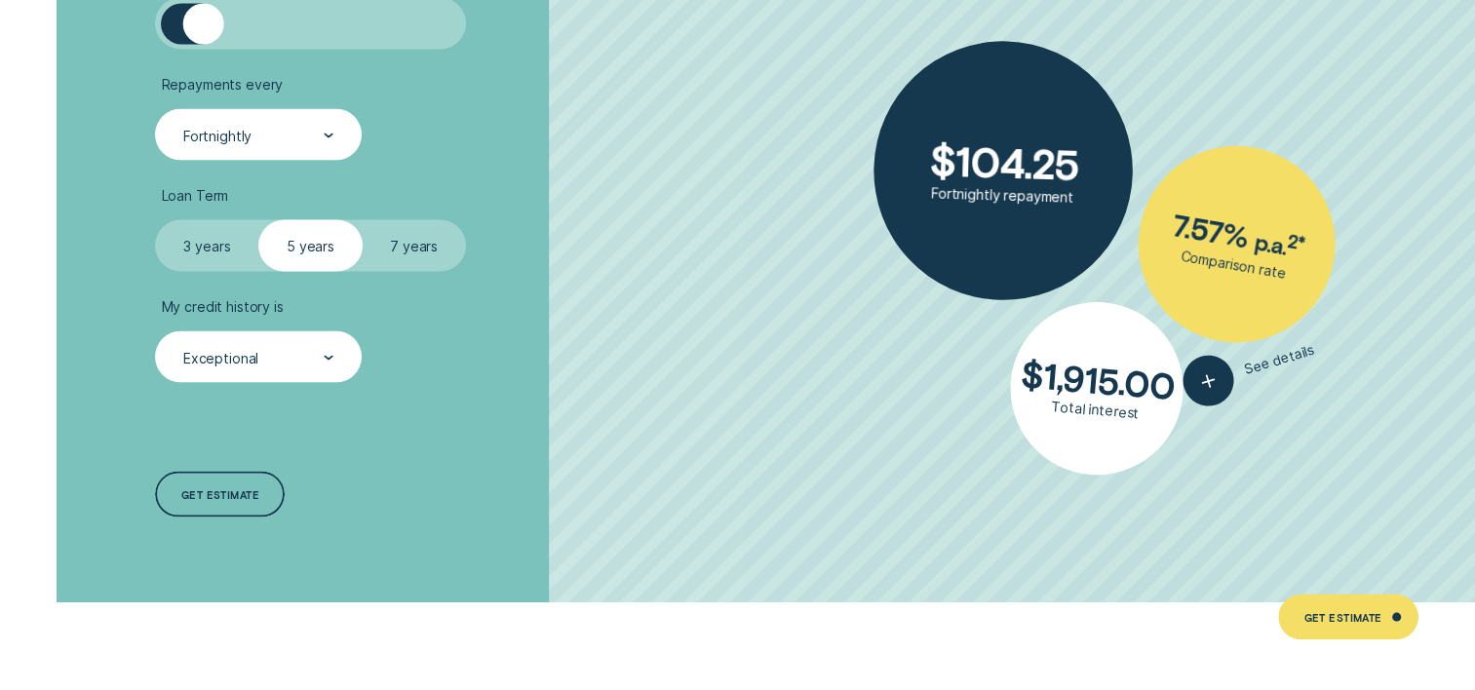
scroll to position [3682, 0]
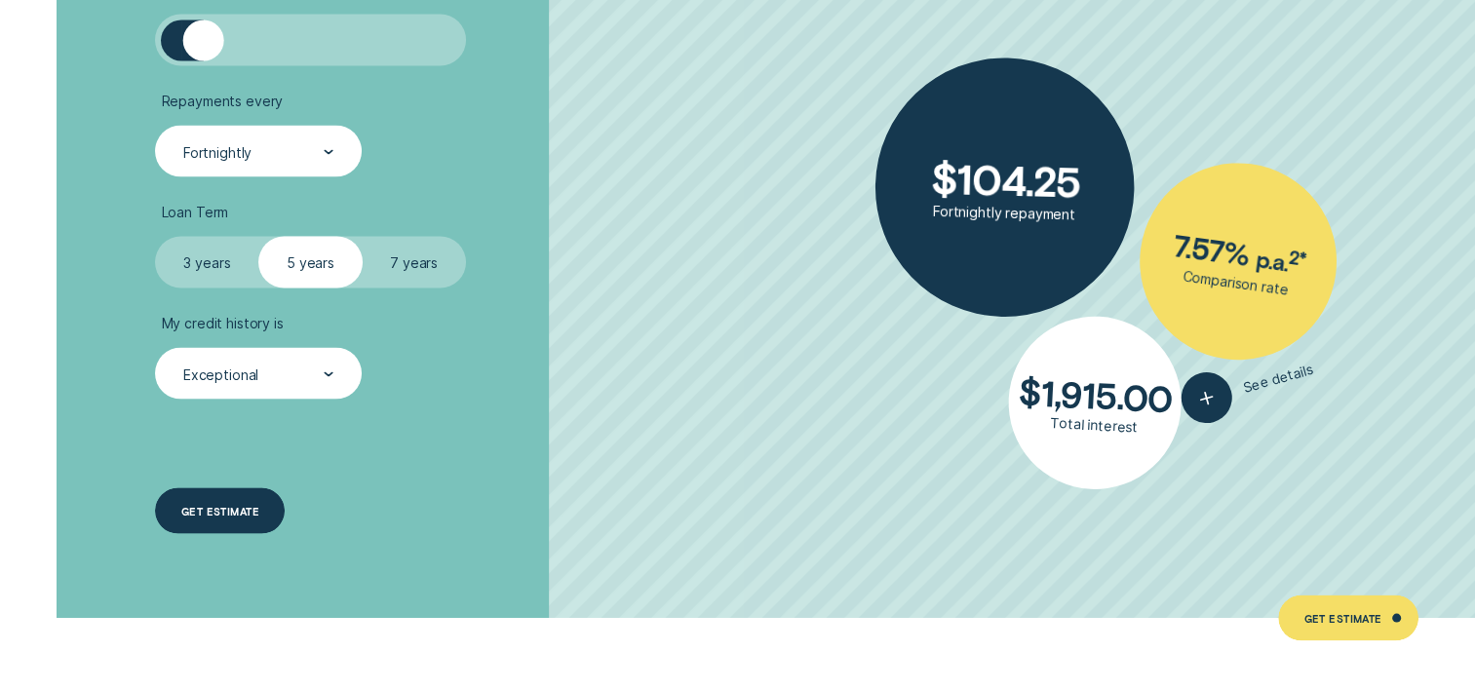
click at [230, 506] on div "Get estimate" at bounding box center [220, 510] width 78 height 9
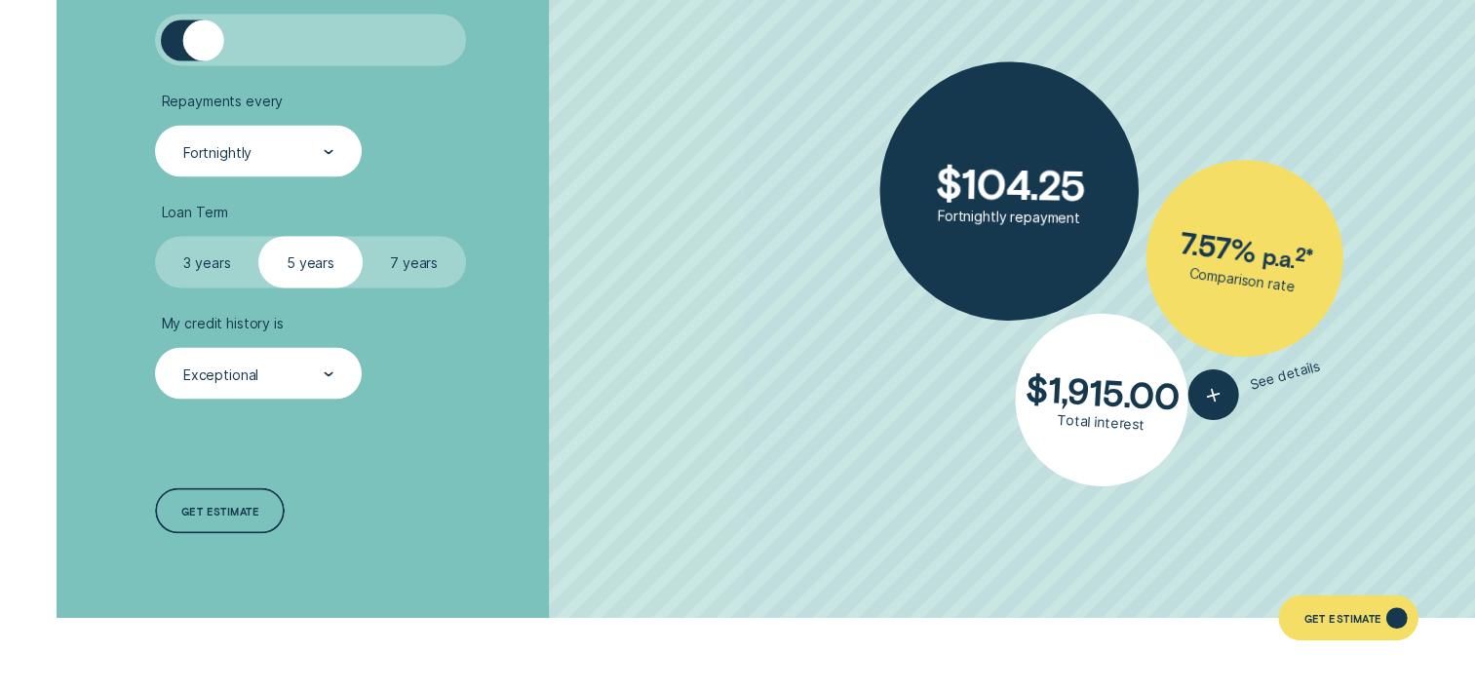
click at [1362, 615] on div "Get Estimate" at bounding box center [1343, 619] width 78 height 9
